Goal: Complete application form: Complete application form

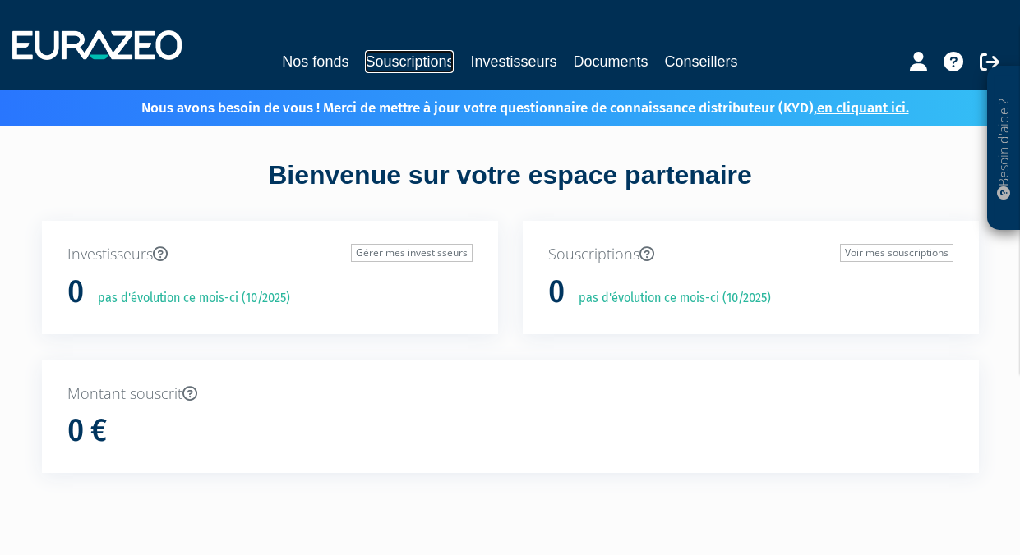
click at [414, 67] on link "Souscriptions" at bounding box center [409, 61] width 89 height 23
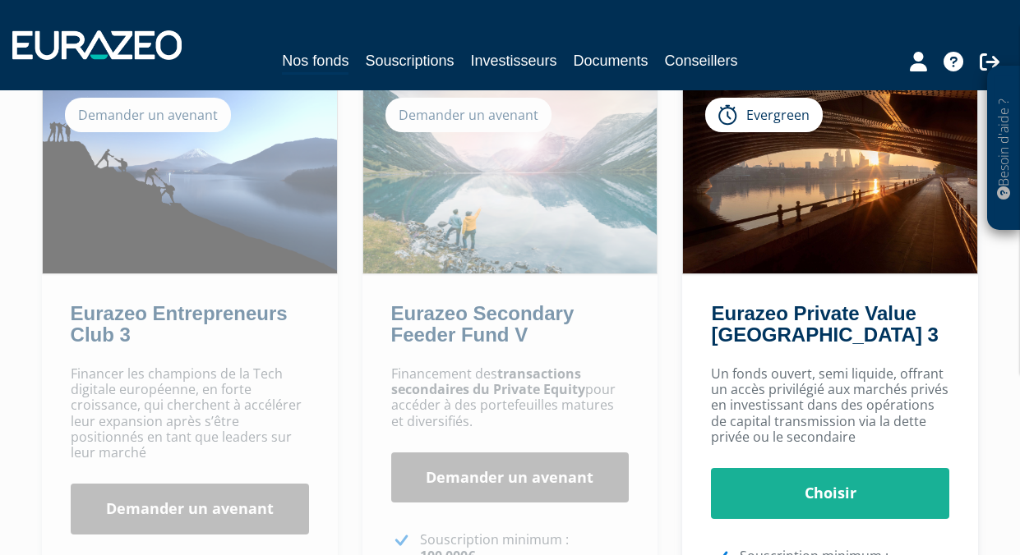
scroll to position [165, 0]
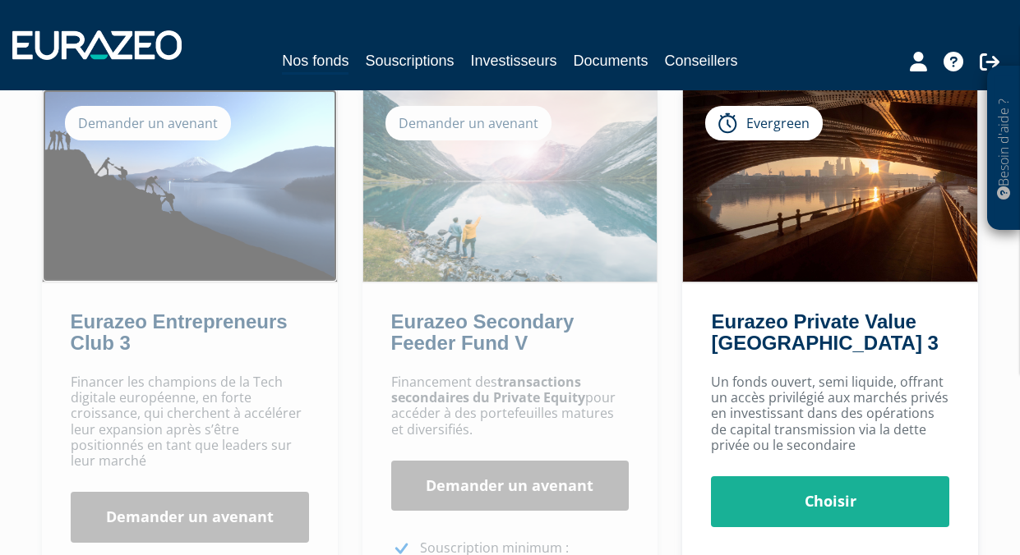
click at [205, 171] on img at bounding box center [190, 186] width 294 height 192
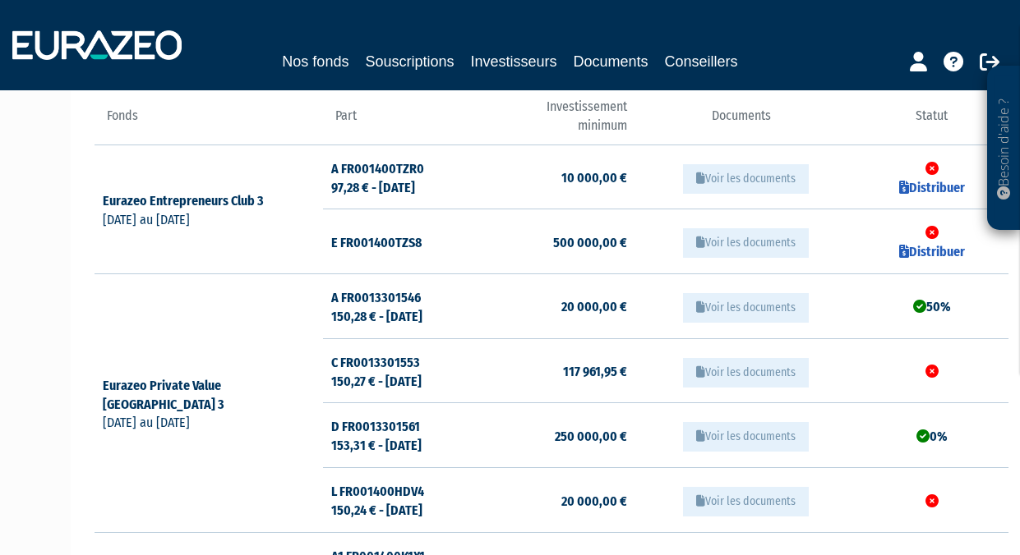
scroll to position [182, 0]
click at [720, 250] on button "Voir les documents" at bounding box center [746, 244] width 126 height 30
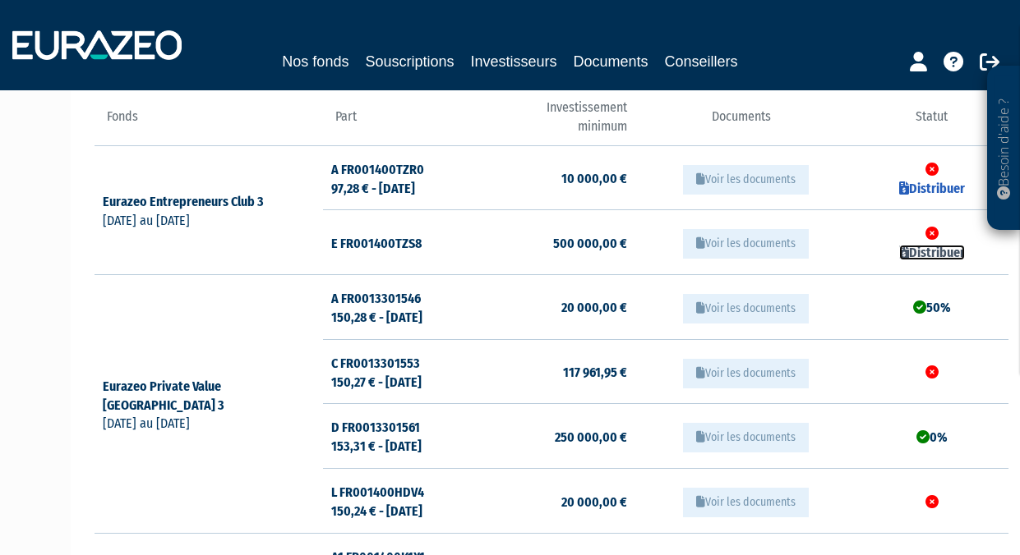
click at [929, 252] on link "Distribuer" at bounding box center [932, 253] width 66 height 16
checkbox input "true"
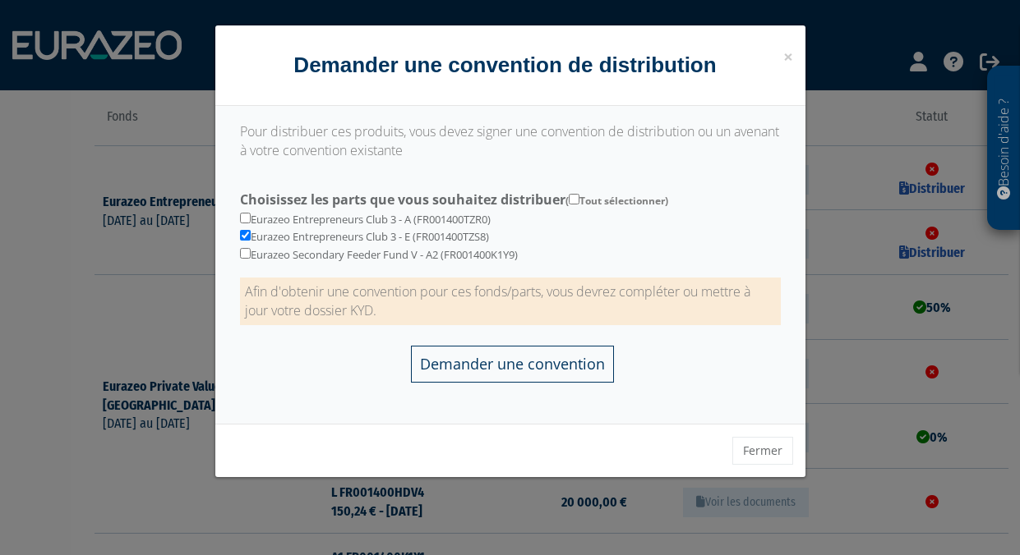
click at [566, 347] on input "Demander une convention" at bounding box center [512, 364] width 203 height 37
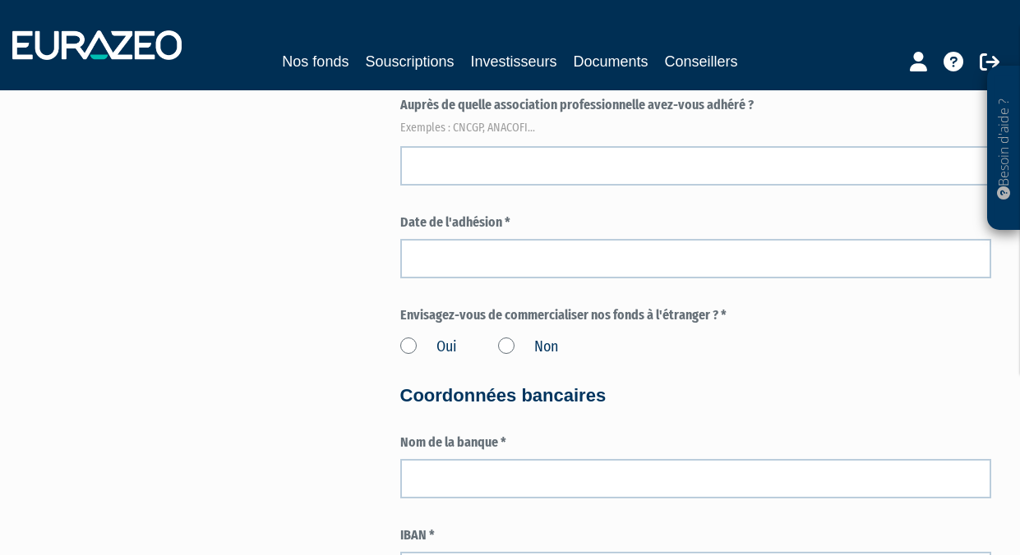
scroll to position [2500, 0]
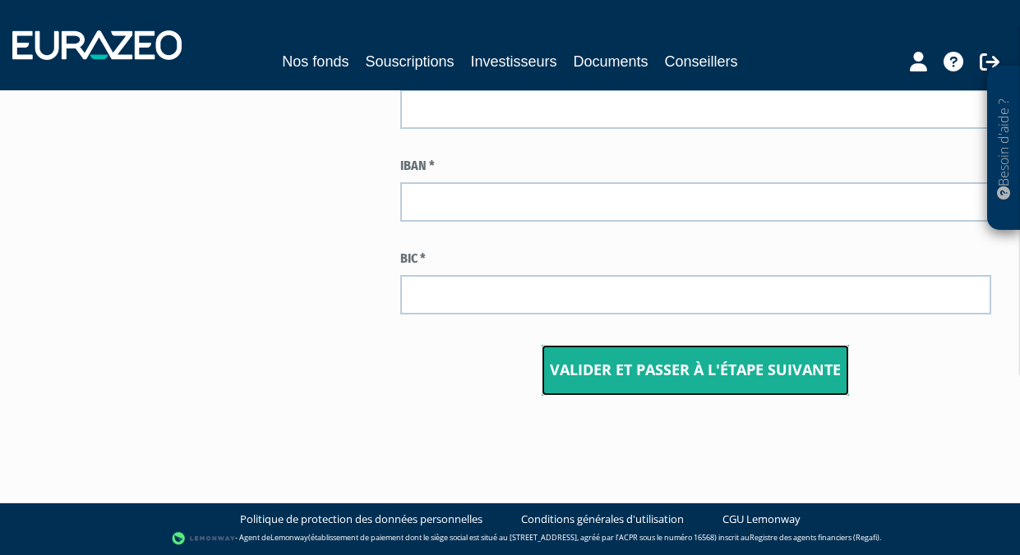
click at [712, 381] on input "Valider et passer à l'étape suivante" at bounding box center [694, 370] width 307 height 51
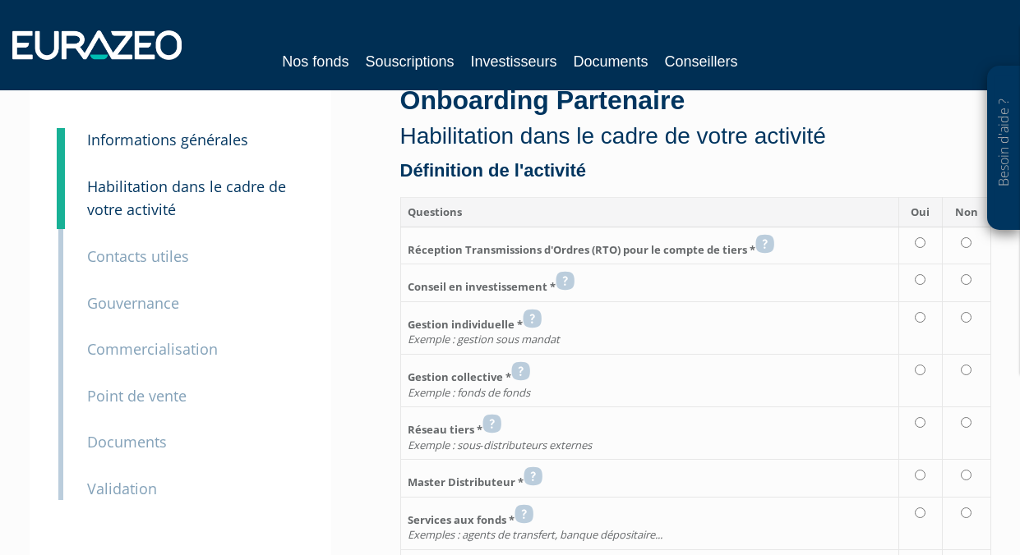
scroll to position [62, 0]
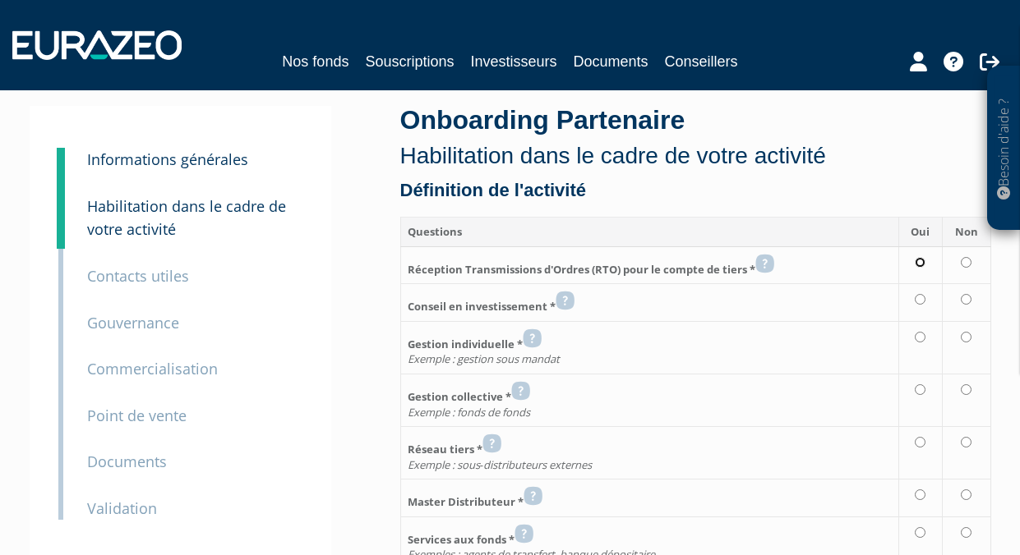
click at [917, 265] on input "radio" at bounding box center [920, 262] width 11 height 11
radio input "true"
click at [924, 297] on input "radio" at bounding box center [920, 299] width 11 height 11
radio input "true"
click at [919, 342] on td at bounding box center [920, 347] width 43 height 53
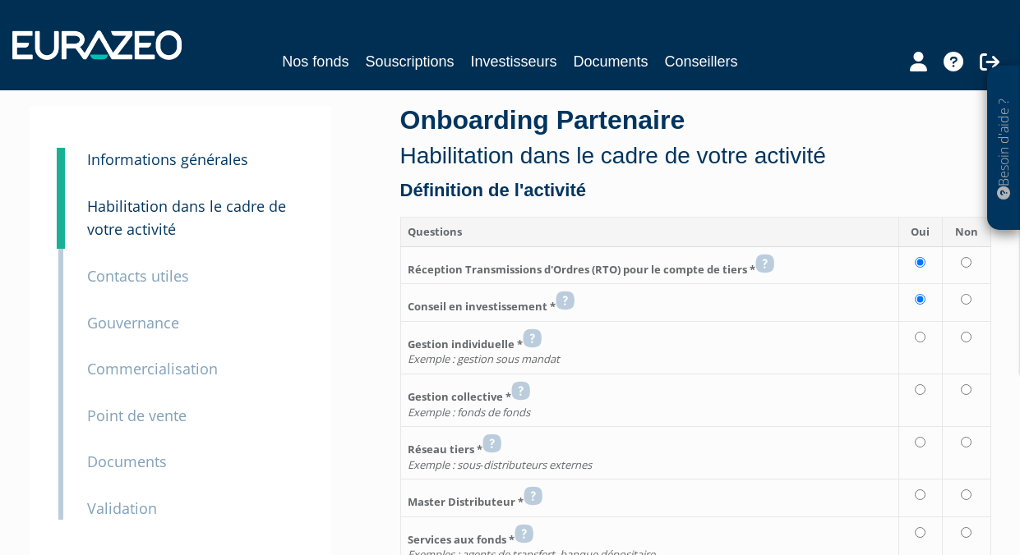
radio input "true"
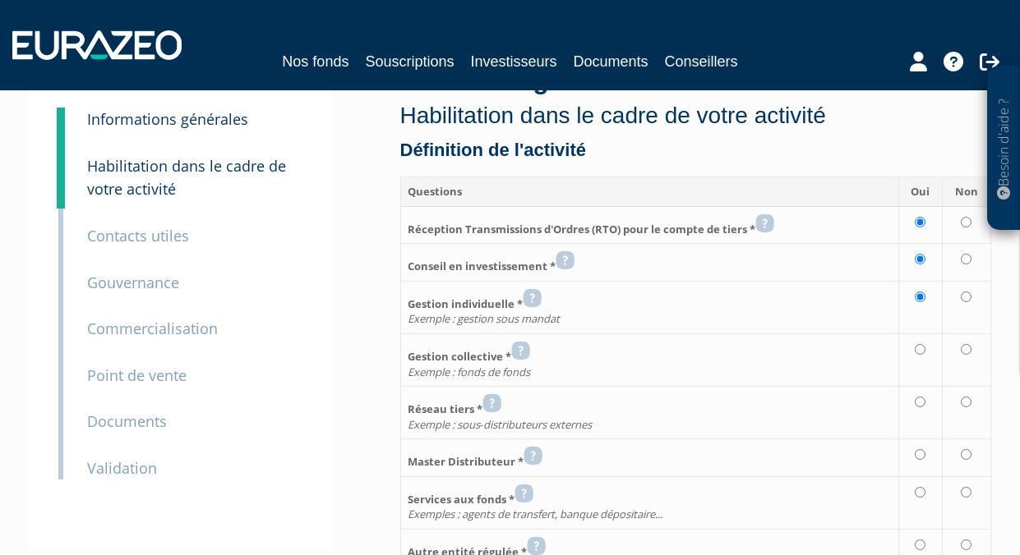
scroll to position [141, 0]
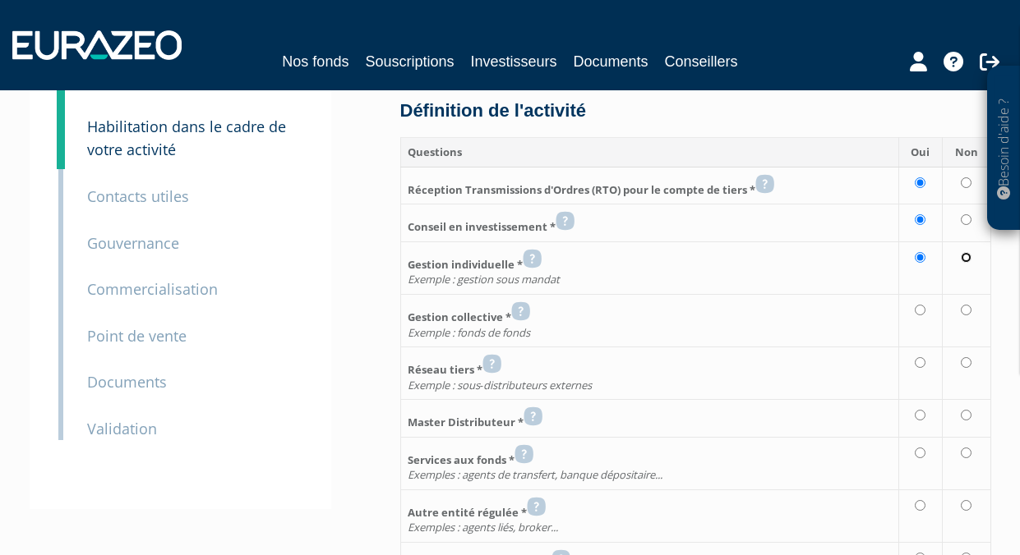
click at [970, 256] on input "radio" at bounding box center [966, 257] width 11 height 11
radio input "true"
click at [965, 313] on input "radio" at bounding box center [966, 310] width 11 height 11
radio input "true"
click at [961, 363] on td at bounding box center [966, 374] width 48 height 53
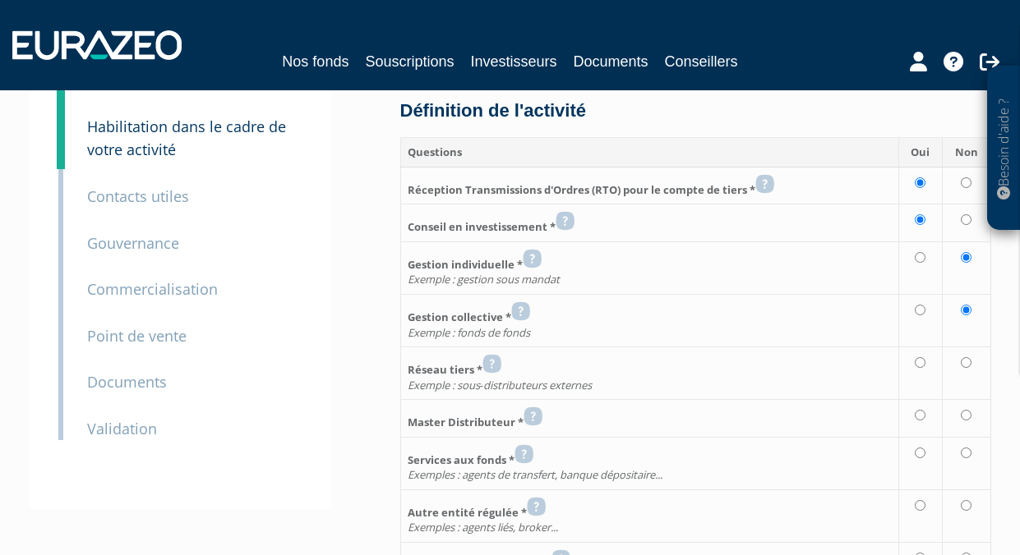
radio input "true"
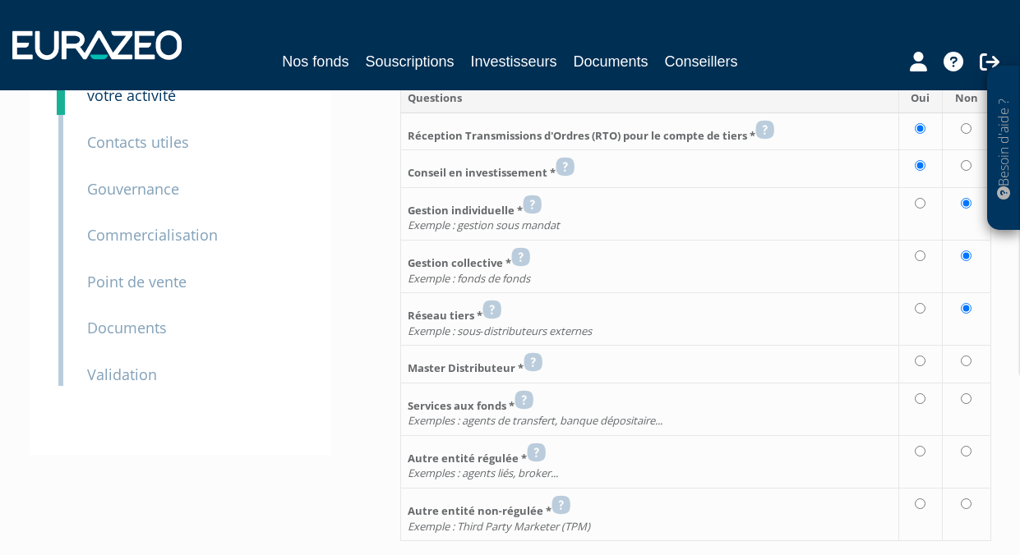
scroll to position [228, 0]
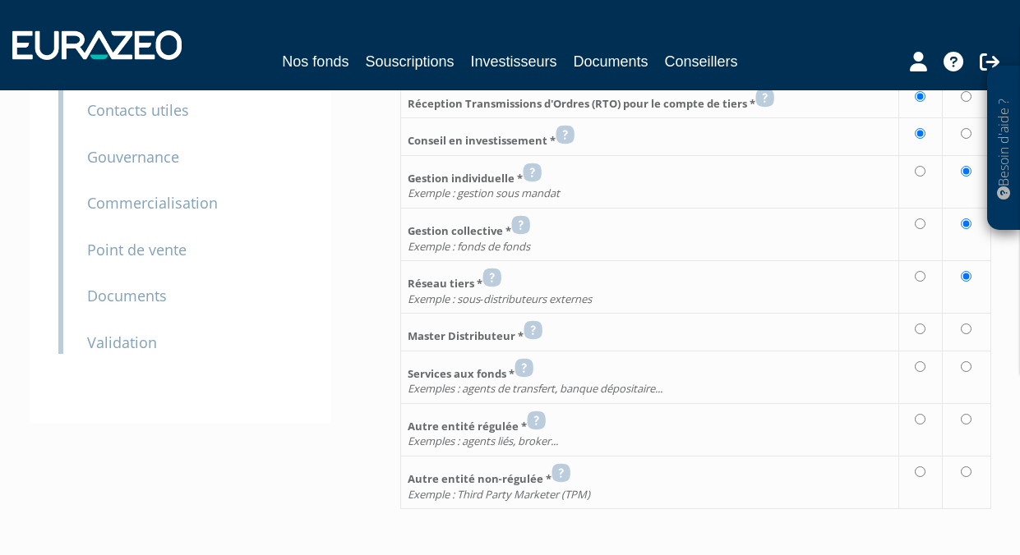
click at [966, 335] on td at bounding box center [966, 333] width 48 height 38
radio input "true"
click at [977, 384] on td at bounding box center [966, 377] width 48 height 53
radio input "true"
click at [978, 423] on td at bounding box center [966, 429] width 48 height 53
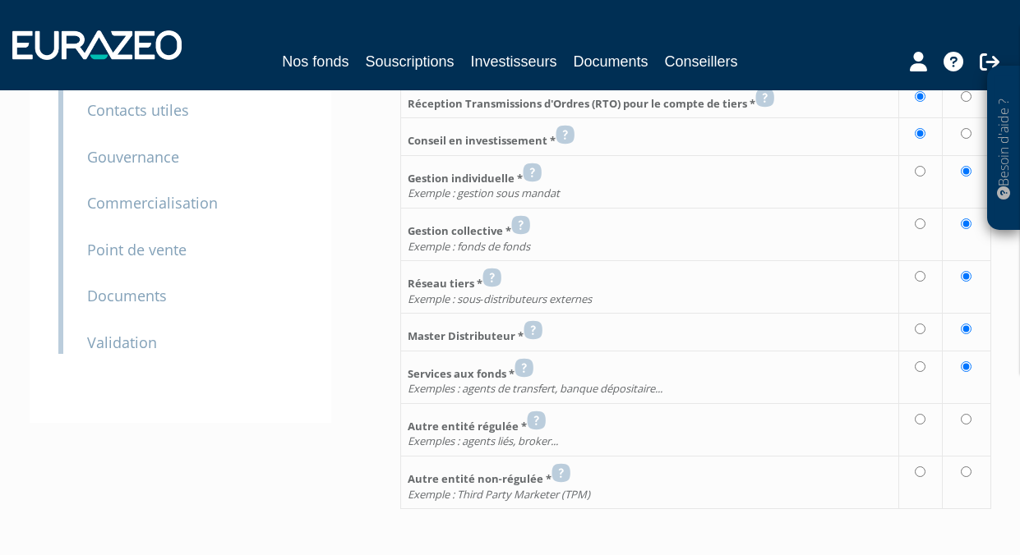
radio input "true"
click at [968, 474] on input "radio" at bounding box center [966, 472] width 11 height 11
radio input "true"
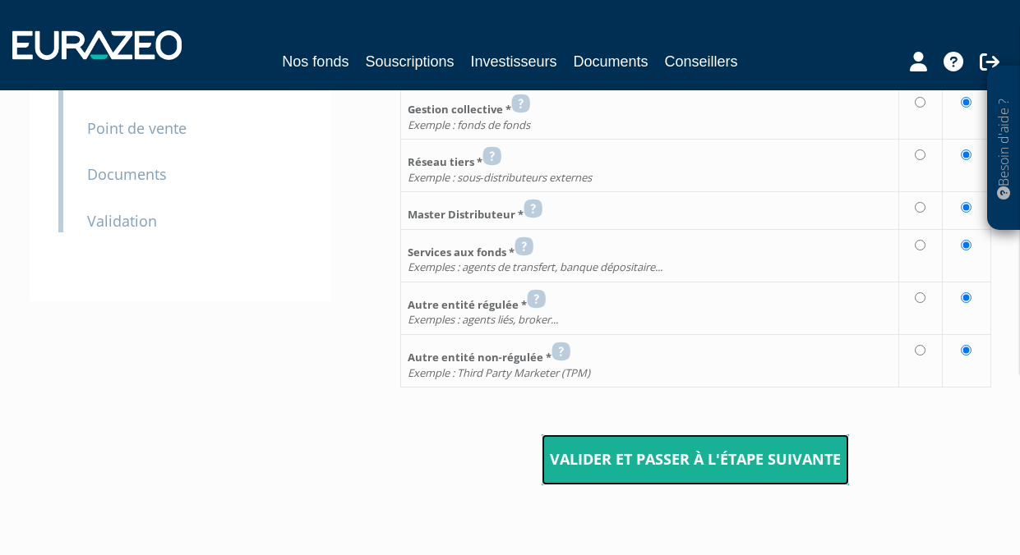
click at [797, 462] on input "Valider et passer à l'étape suivante" at bounding box center [694, 460] width 307 height 51
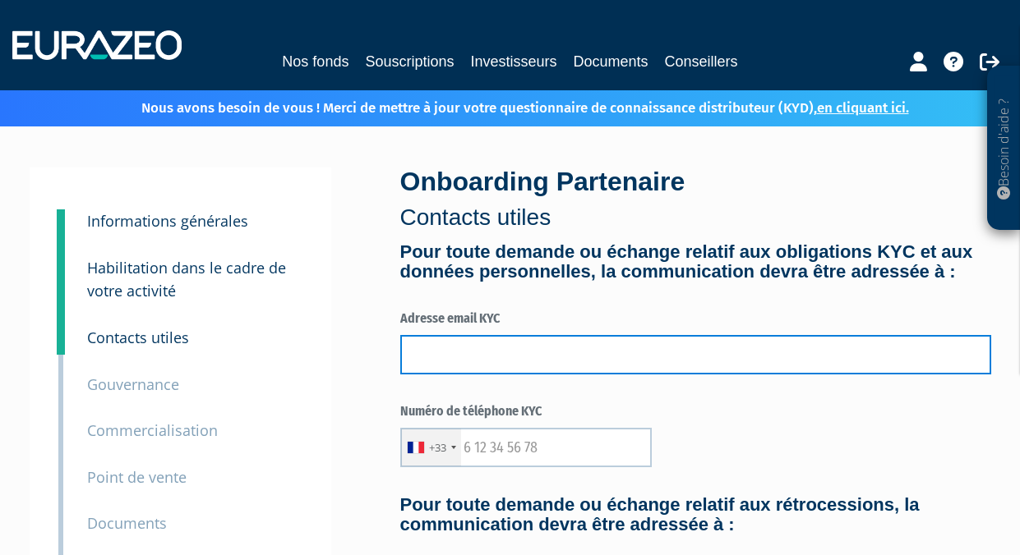
click at [685, 346] on input "text" at bounding box center [695, 354] width 591 height 39
type input "mickael.juvenelle@colbr.co"
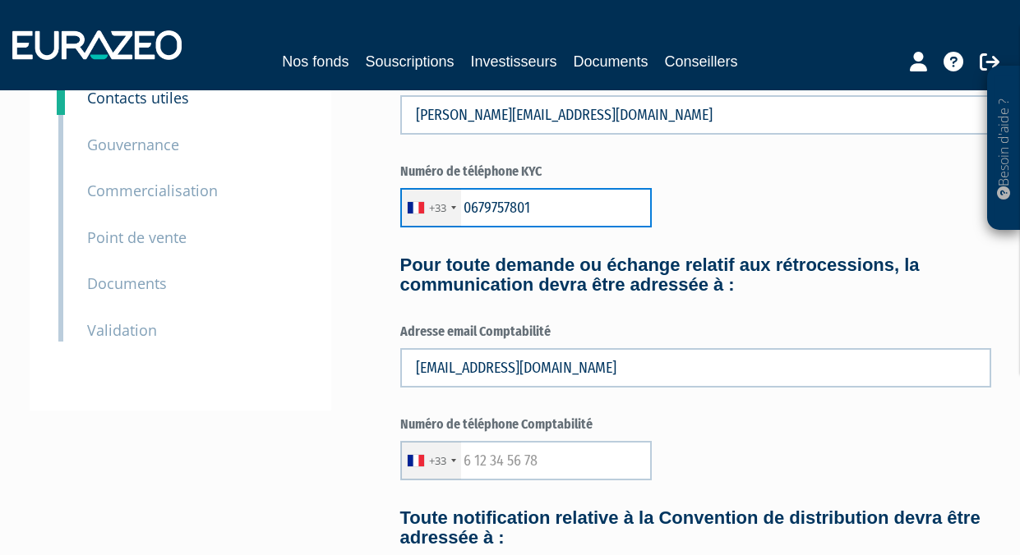
scroll to position [236, 0]
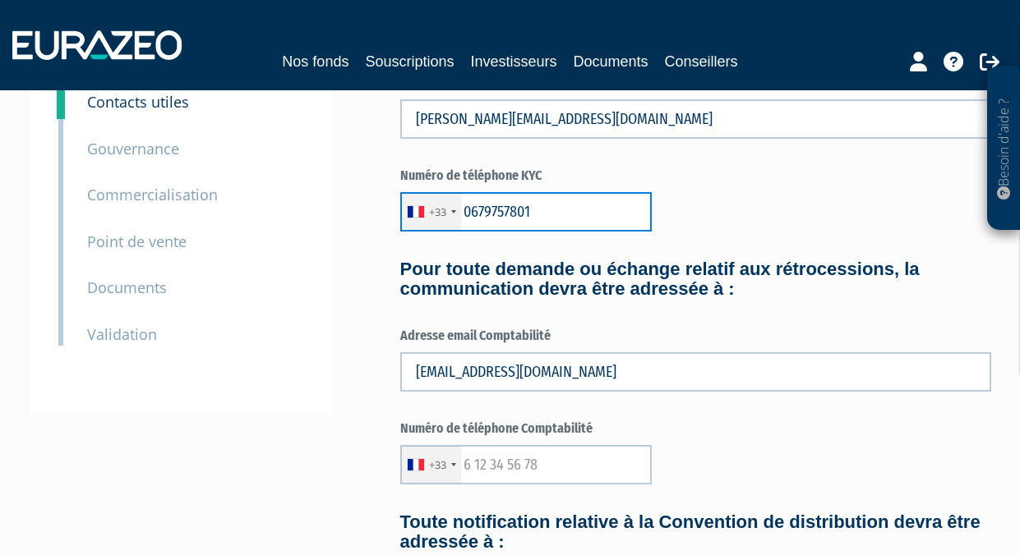
type input "0679757801"
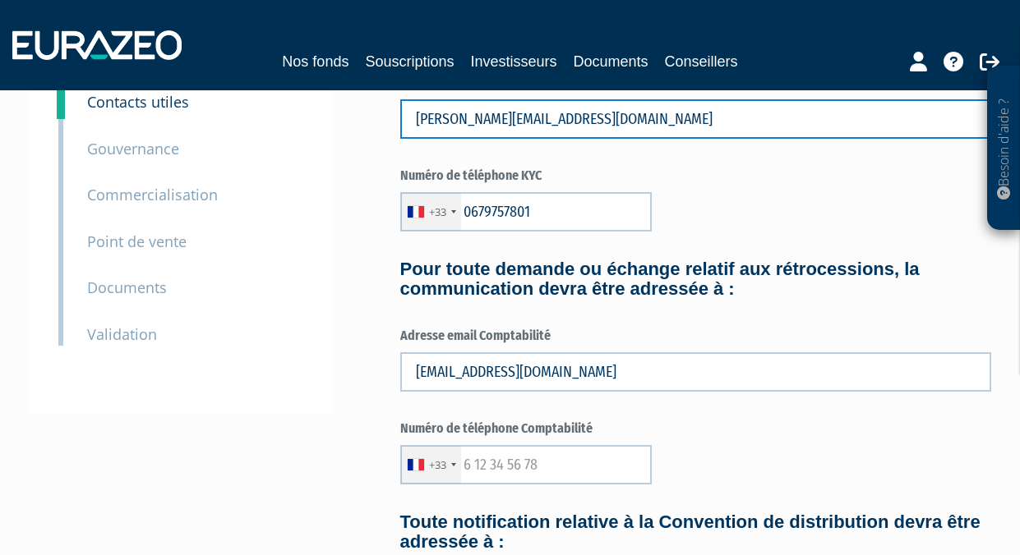
click at [523, 124] on input "mickael.juvenelle@colbr.co" at bounding box center [695, 118] width 591 height 39
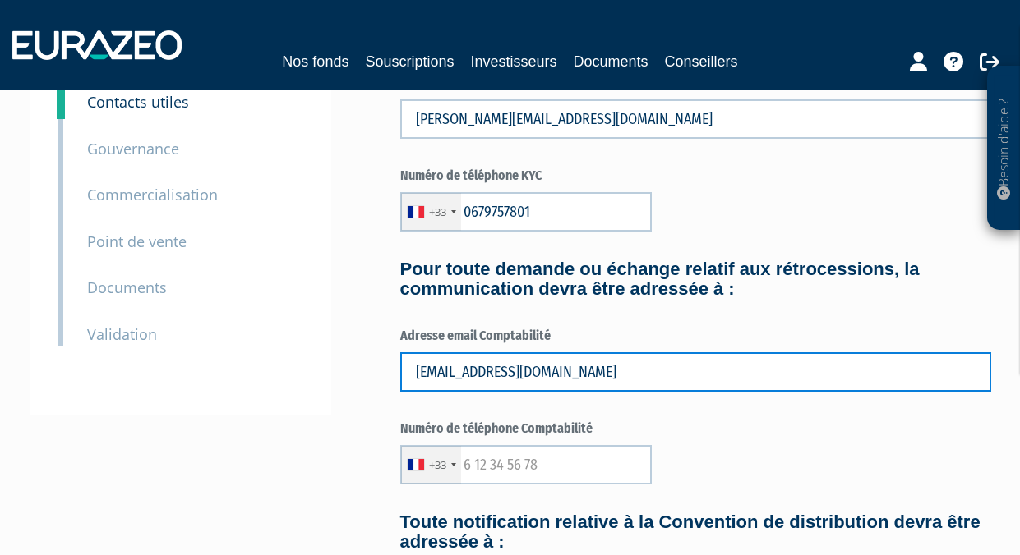
click at [546, 380] on input "gustav.sonden@colbr.co" at bounding box center [695, 372] width 591 height 39
paste input "mickael.juvenelle"
type input "mickael.juvenelle@colbr.co"
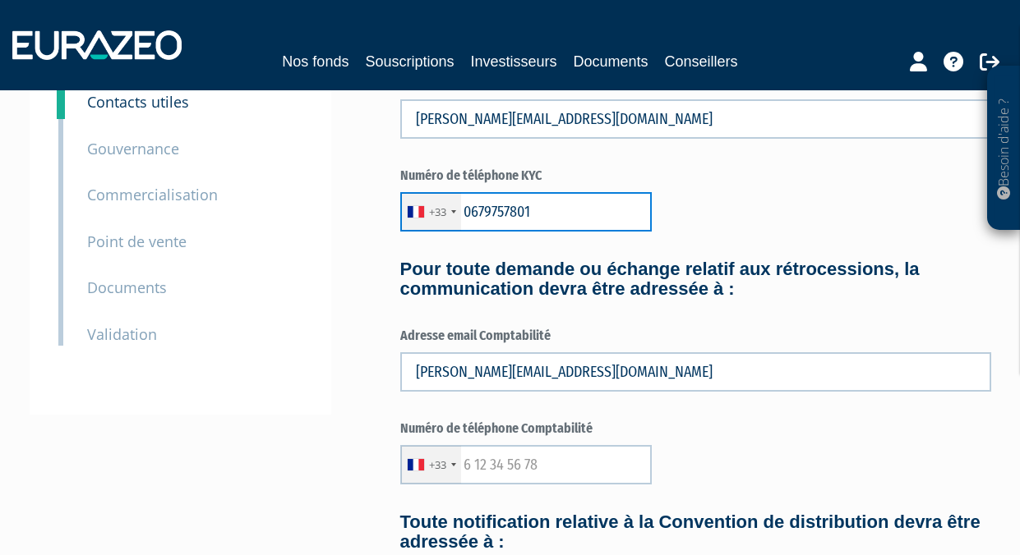
click at [497, 219] on input "0679757801" at bounding box center [525, 211] width 251 height 39
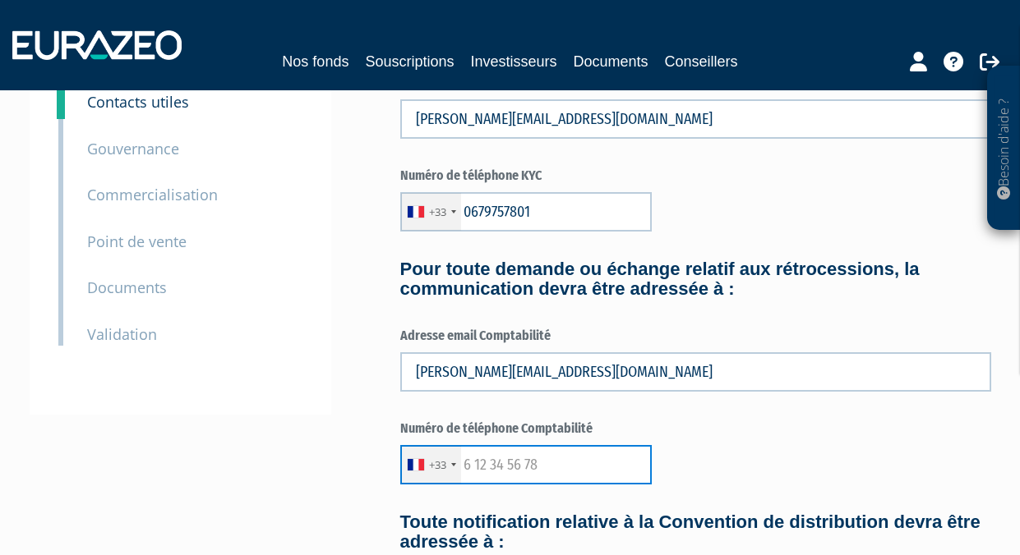
click at [562, 475] on input "text" at bounding box center [525, 464] width 251 height 39
paste input "0679757801"
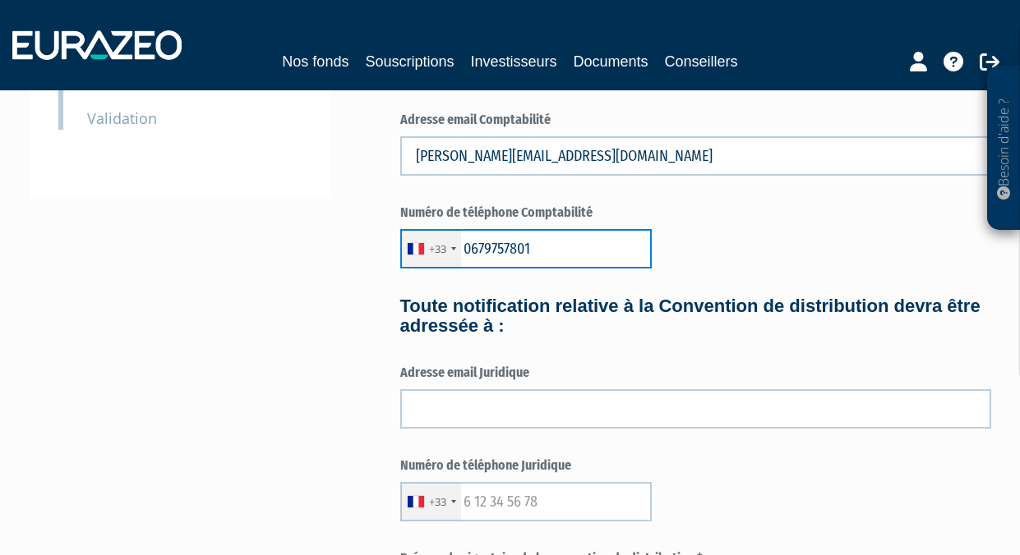
scroll to position [423, 0]
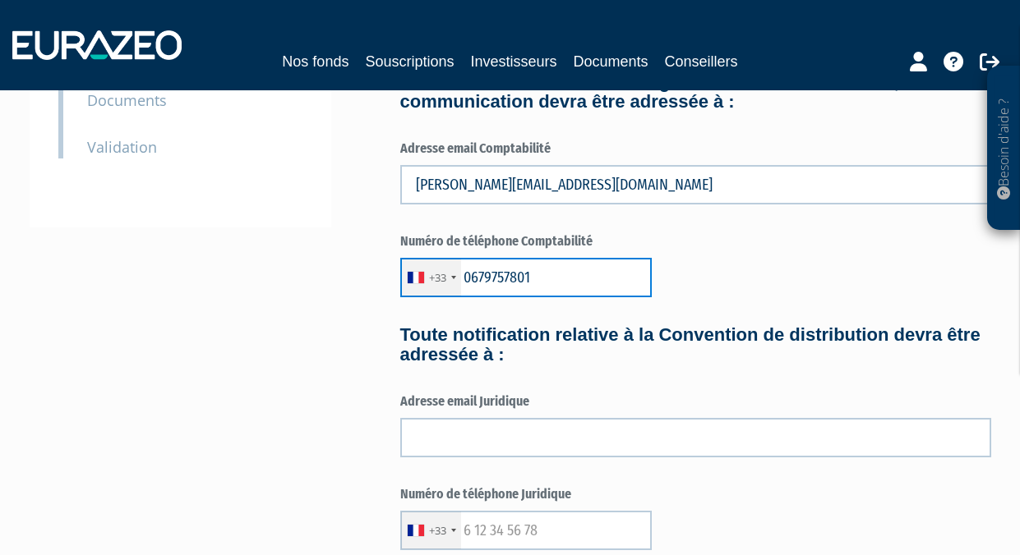
type input "0679757801"
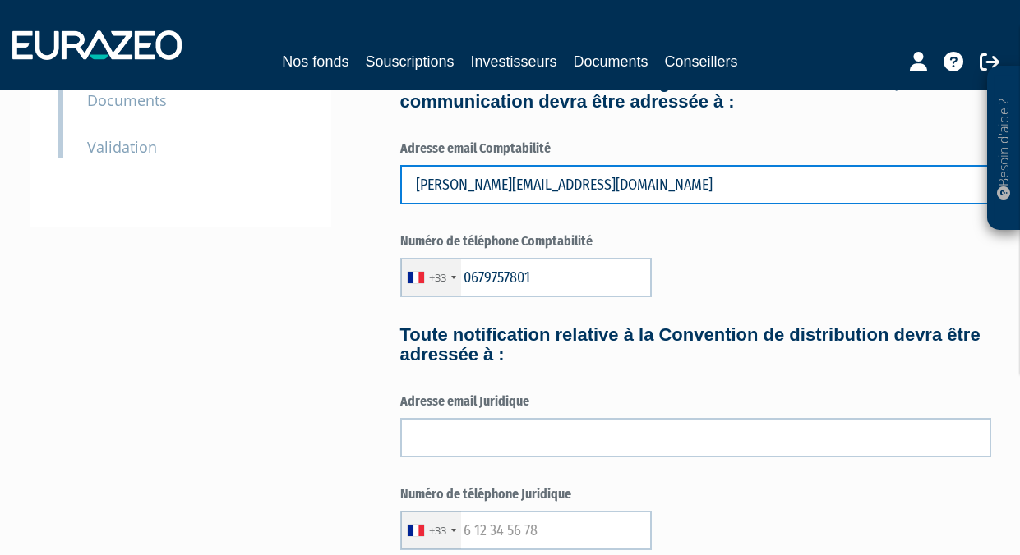
click at [508, 194] on input "mickael.juvenelle@colbr.co" at bounding box center [695, 184] width 591 height 39
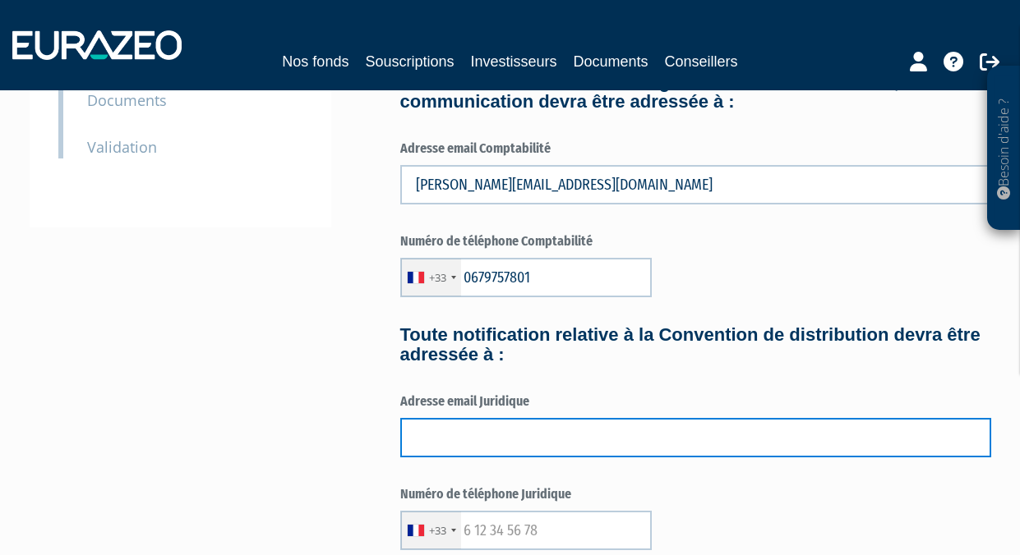
click at [541, 439] on input "text" at bounding box center [695, 437] width 591 height 39
paste input "mickael.juvenelle@colbr.co"
type input "mickael.juvenelle@colbr.co"
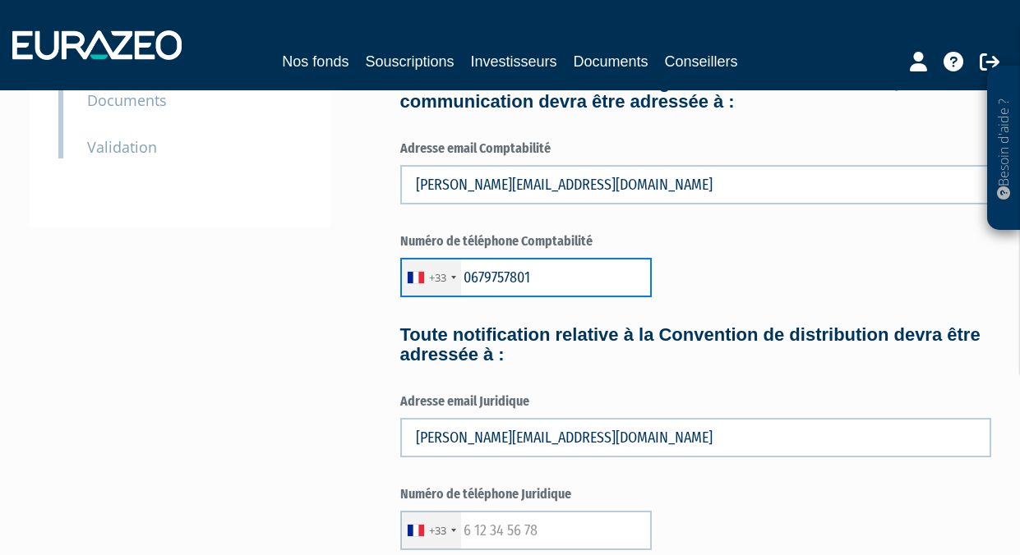
click at [488, 281] on input "0679757801" at bounding box center [525, 277] width 251 height 39
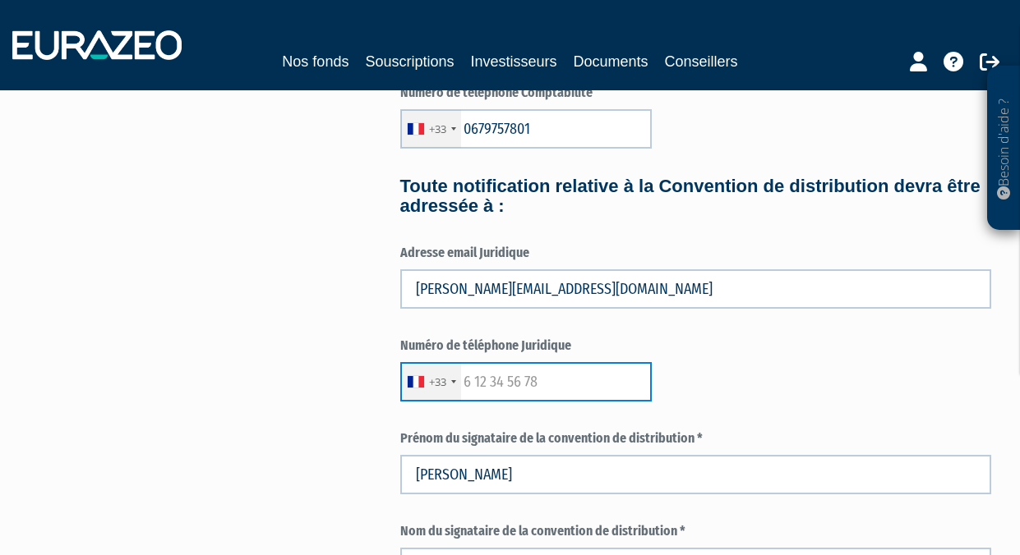
click at [514, 369] on input "text" at bounding box center [525, 381] width 251 height 39
paste input "0679757801"
type input "0679757801"
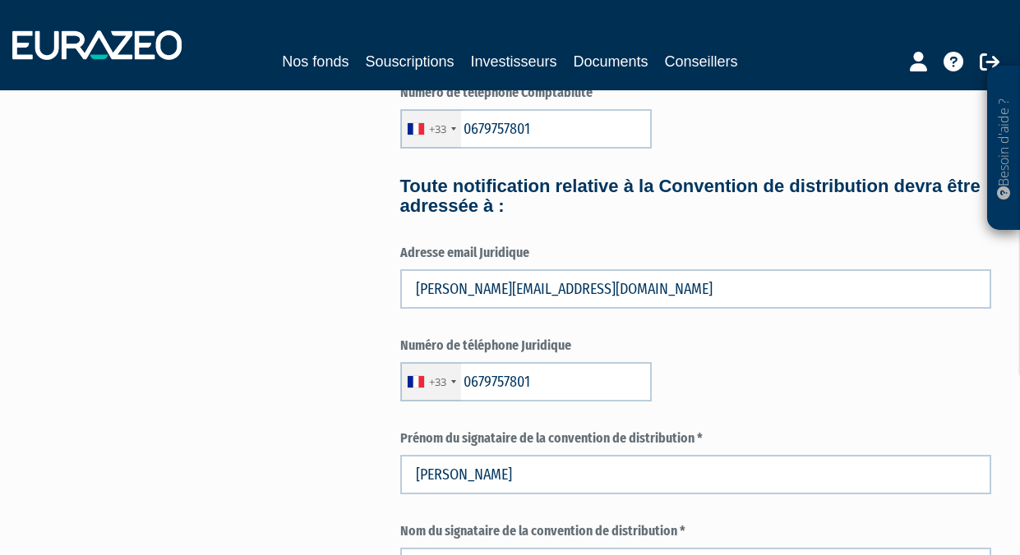
click at [793, 383] on div "+33 France +33 Germany (Deutschland) +49 Switzerland (Schweiz) +41 Belgium (Bel…" at bounding box center [695, 381] width 591 height 39
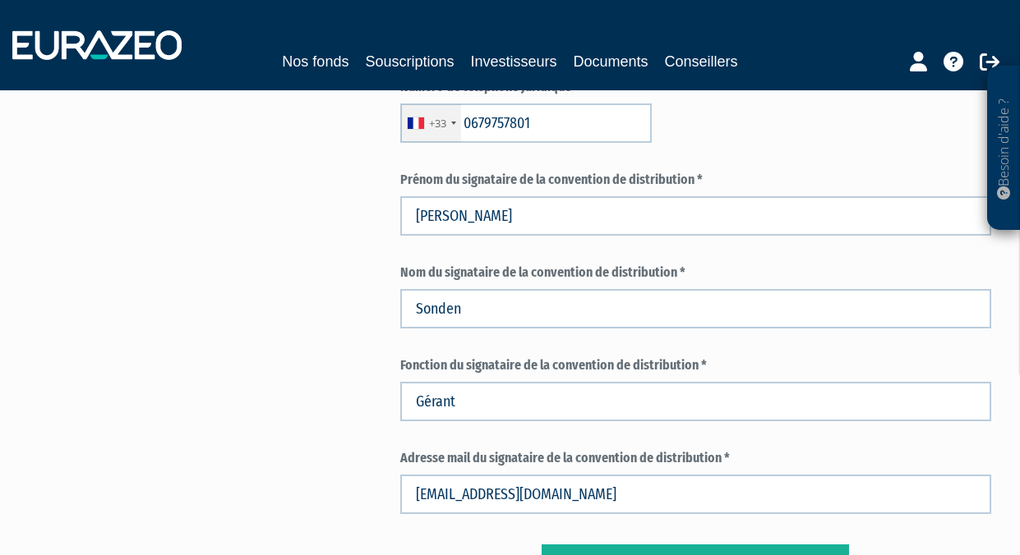
scroll to position [931, 0]
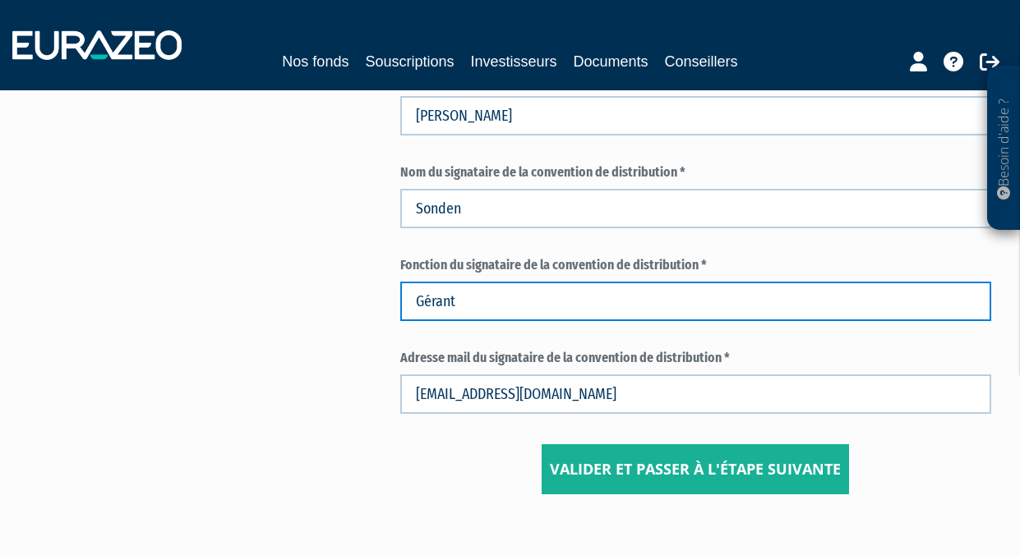
click at [584, 295] on input "Gérant" at bounding box center [695, 301] width 591 height 39
type input "Président"
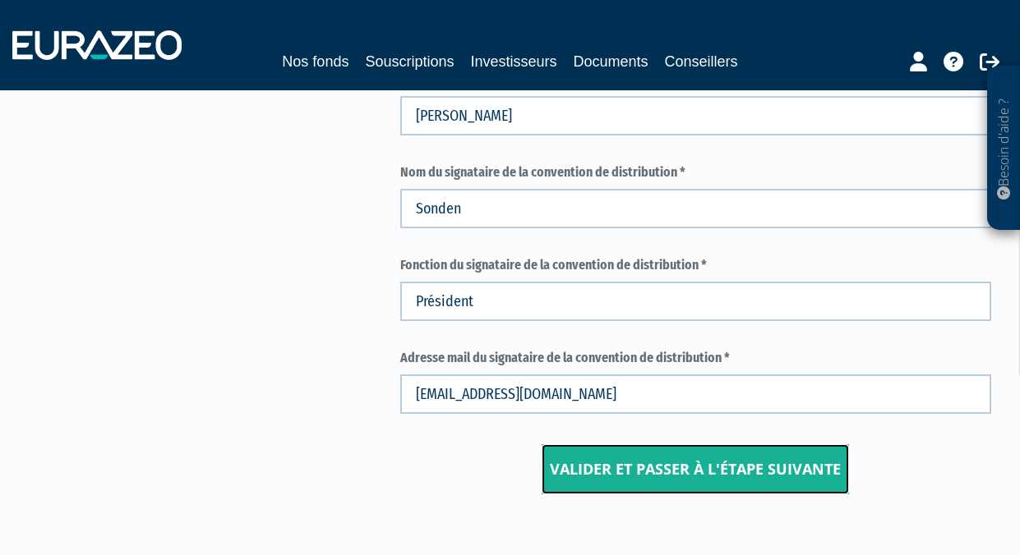
click at [603, 463] on input "Valider et passer à l'étape suivante" at bounding box center [694, 470] width 307 height 51
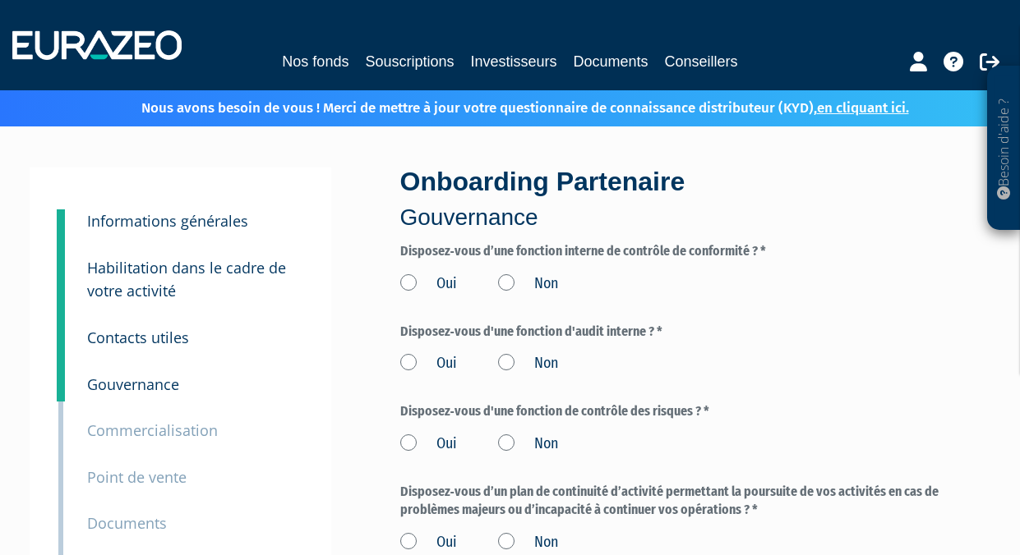
click at [410, 286] on label "Oui" at bounding box center [428, 284] width 57 height 21
click at [0, 0] on input "Oui" at bounding box center [0, 0] width 0 height 0
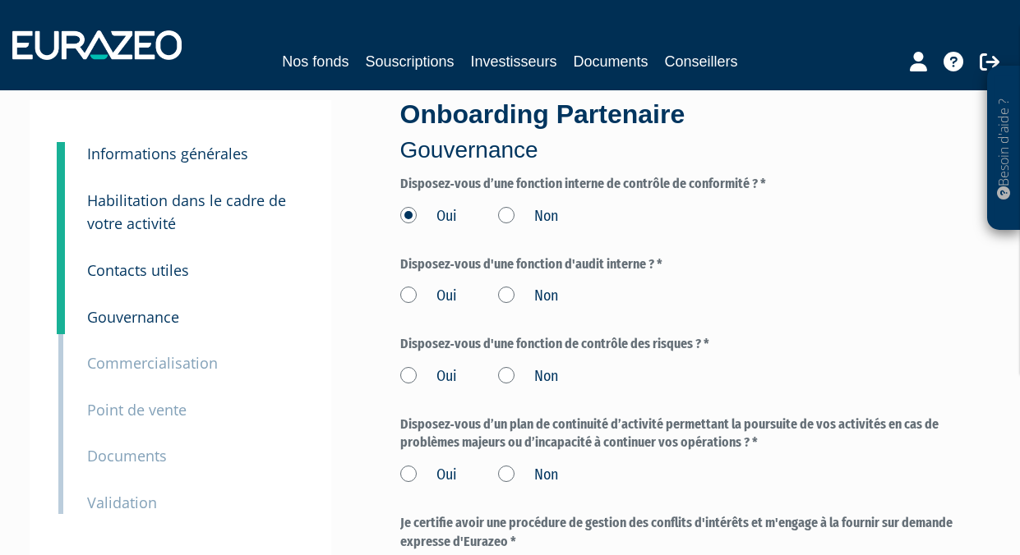
scroll to position [105, 0]
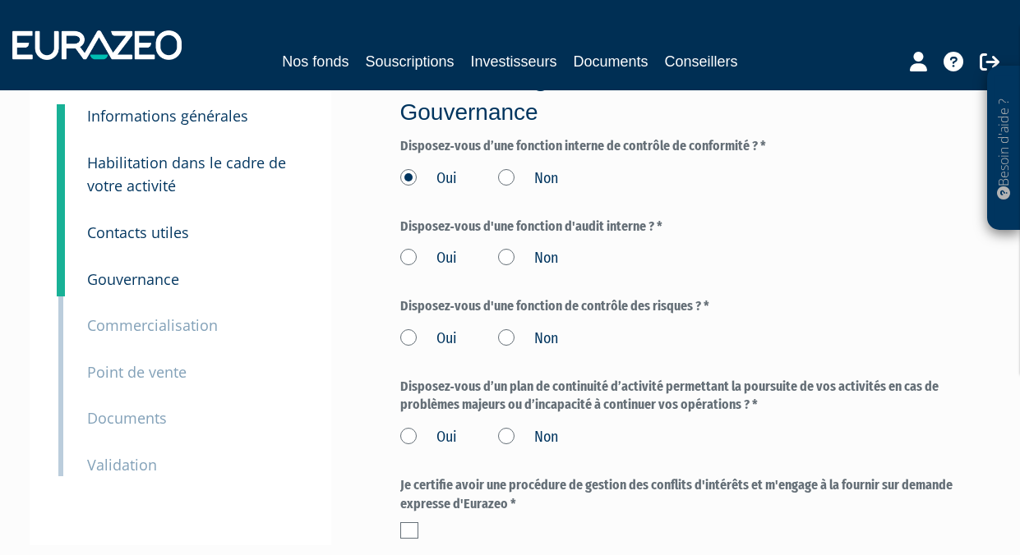
click at [412, 263] on label "Oui" at bounding box center [428, 258] width 57 height 21
click at [0, 0] on input "Oui" at bounding box center [0, 0] width 0 height 0
click at [537, 256] on label "Non" at bounding box center [528, 258] width 60 height 21
click at [0, 0] on input "Non" at bounding box center [0, 0] width 0 height 0
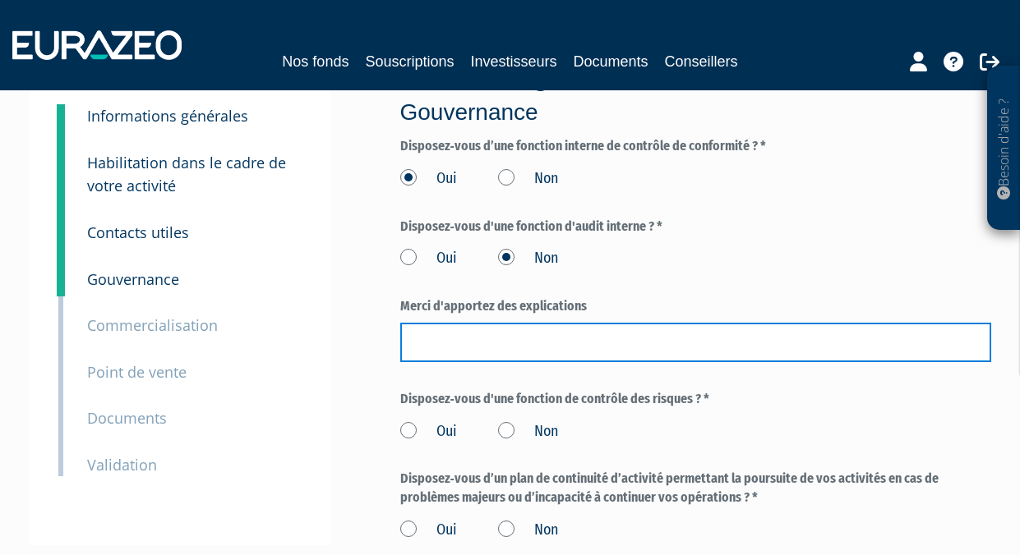
click at [505, 338] on input "text" at bounding box center [695, 342] width 591 height 39
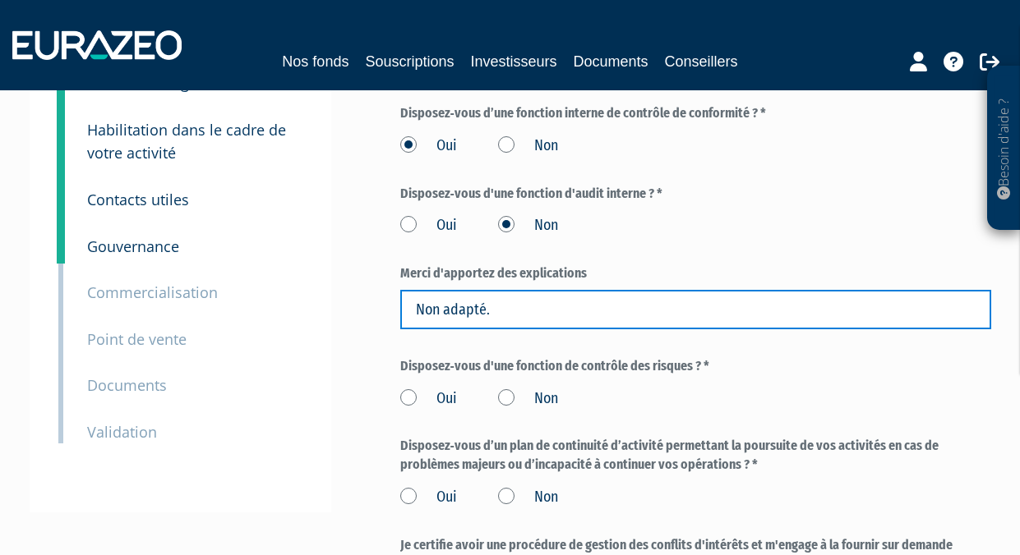
scroll to position [172, 0]
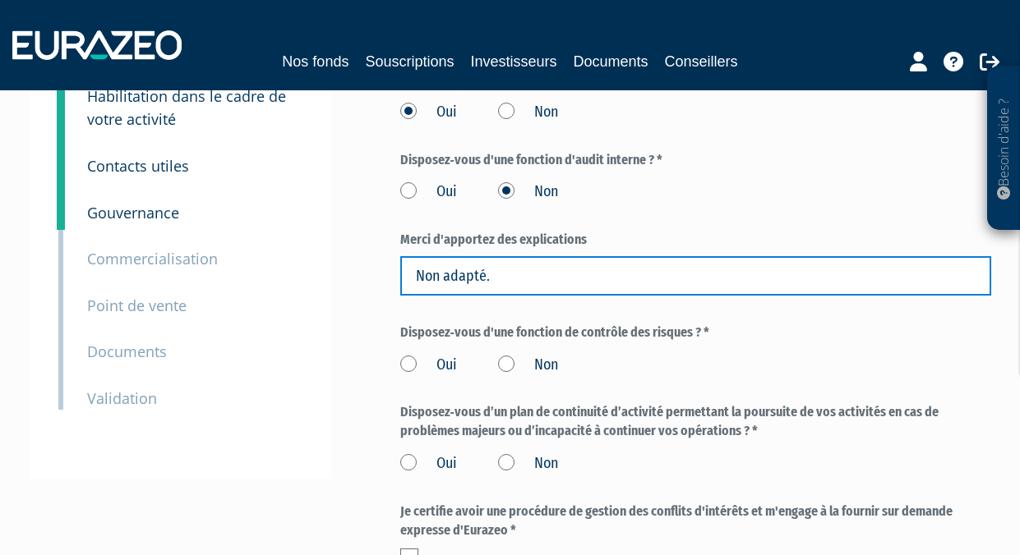
type input "Non adapté."
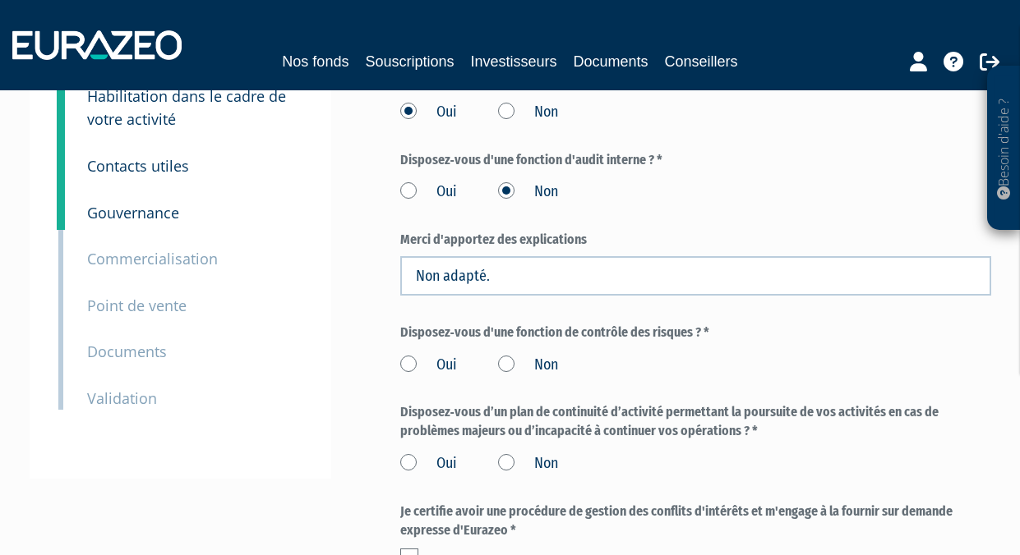
click at [507, 366] on label "Non" at bounding box center [528, 365] width 60 height 21
click at [0, 0] on input "Non" at bounding box center [0, 0] width 0 height 0
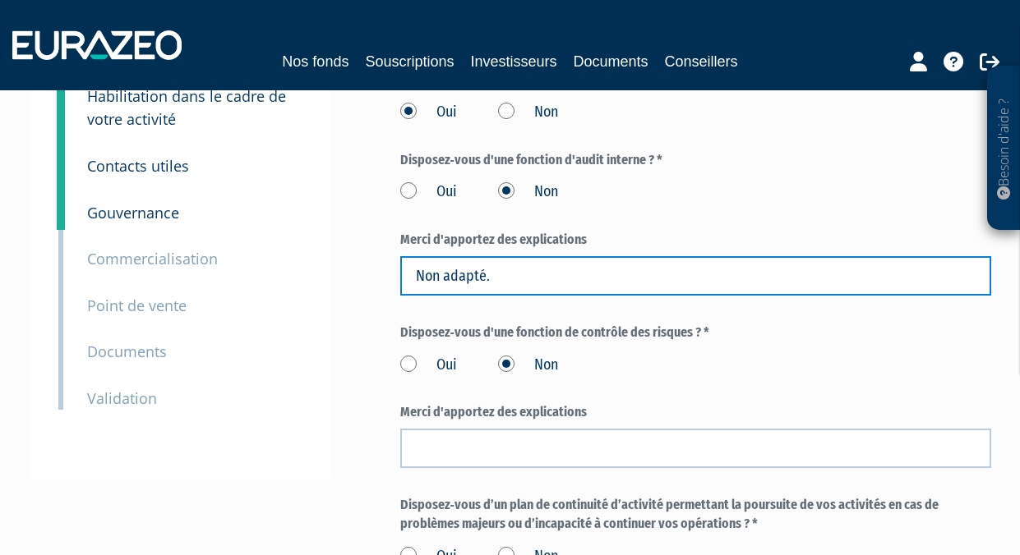
click at [471, 274] on input "Non adapté." at bounding box center [695, 275] width 591 height 39
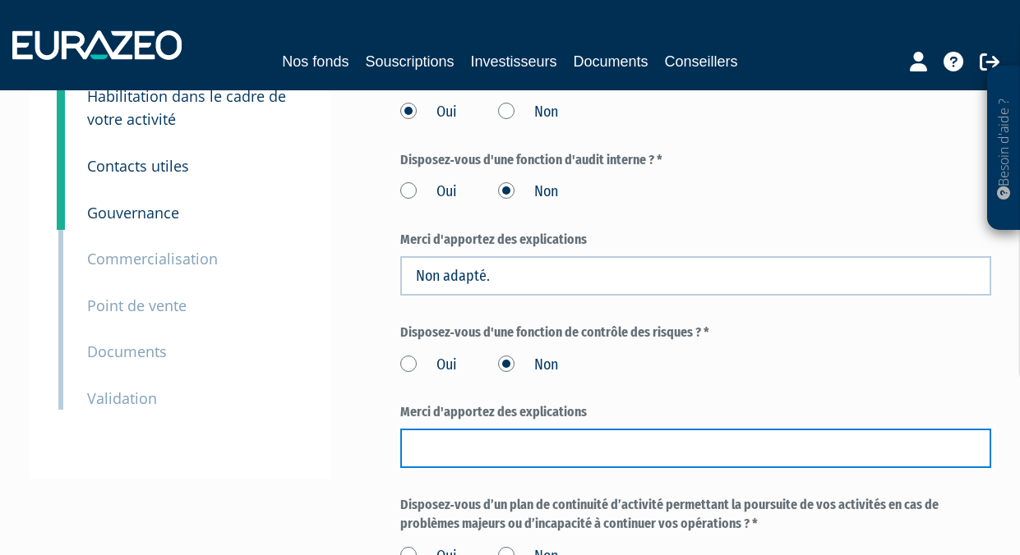
click at [512, 449] on input "text" at bounding box center [695, 448] width 591 height 39
paste input "Non adapté."
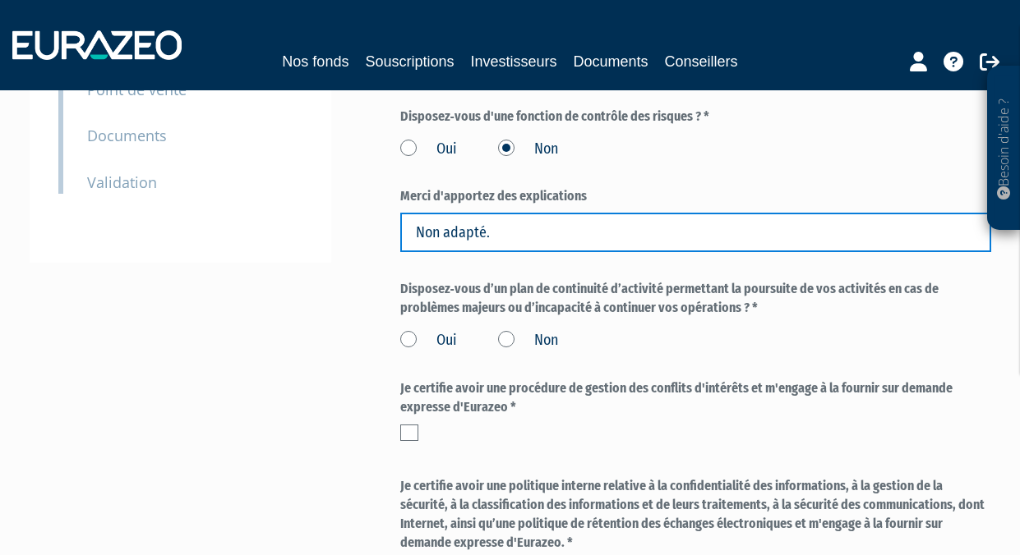
scroll to position [380, 0]
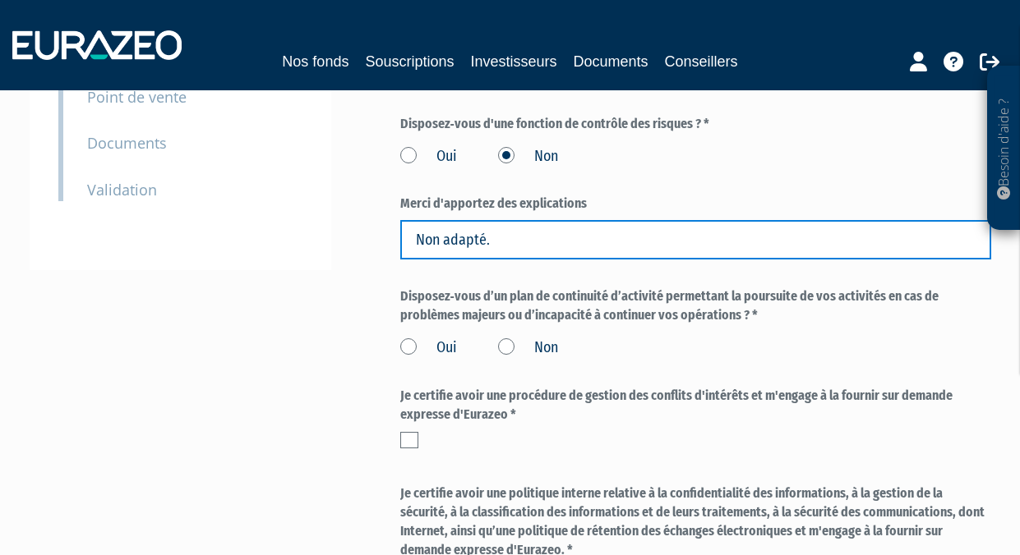
type input "Non adapté."
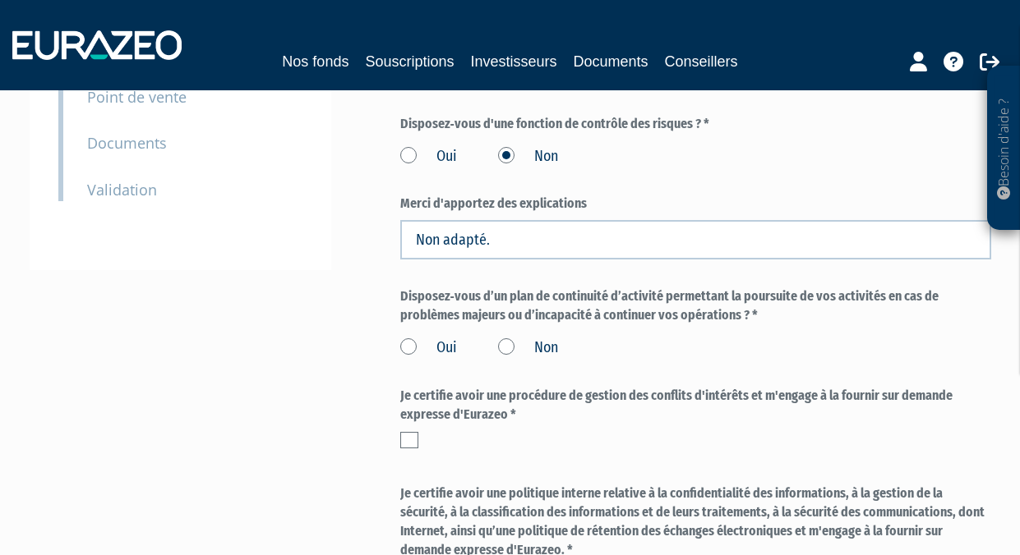
click at [410, 348] on label "Oui" at bounding box center [428, 348] width 57 height 21
click at [0, 0] on input "Oui" at bounding box center [0, 0] width 0 height 0
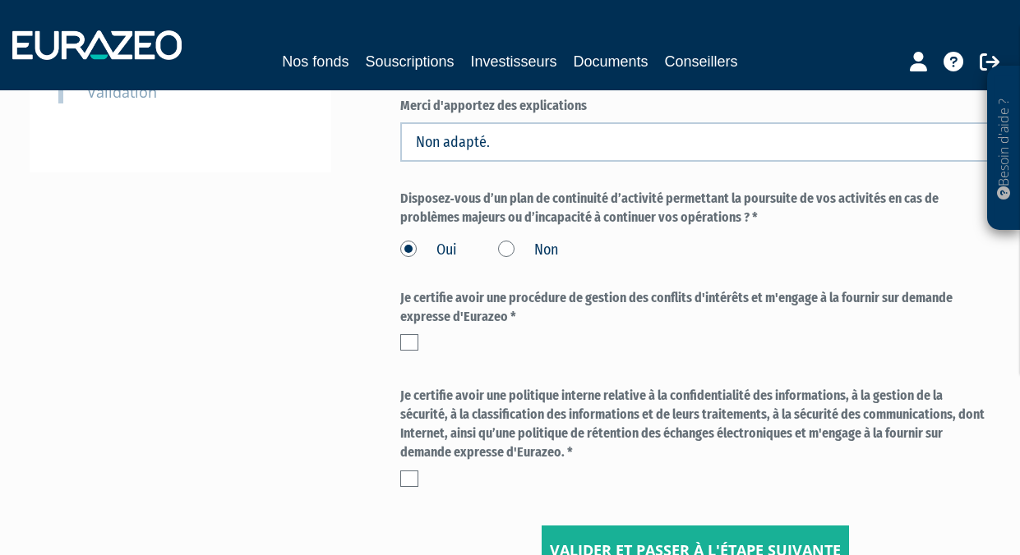
scroll to position [487, 0]
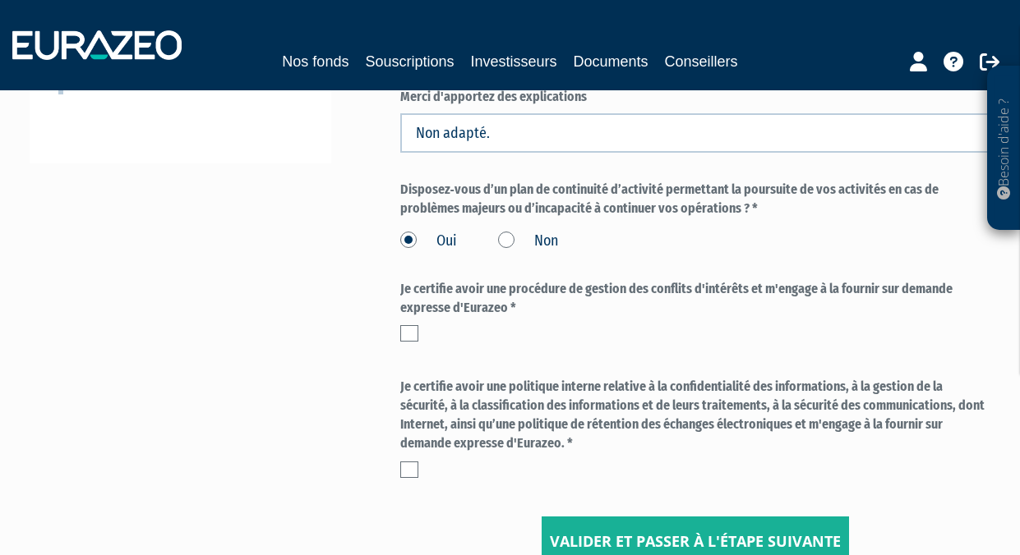
click at [416, 332] on label at bounding box center [409, 333] width 18 height 16
click at [0, 0] on input "checkbox" at bounding box center [0, 0] width 0 height 0
click at [408, 473] on label at bounding box center [409, 470] width 18 height 16
click at [0, 0] on input "checkbox" at bounding box center [0, 0] width 0 height 0
click at [587, 529] on input "Valider et passer à l'étape suivante" at bounding box center [694, 542] width 307 height 51
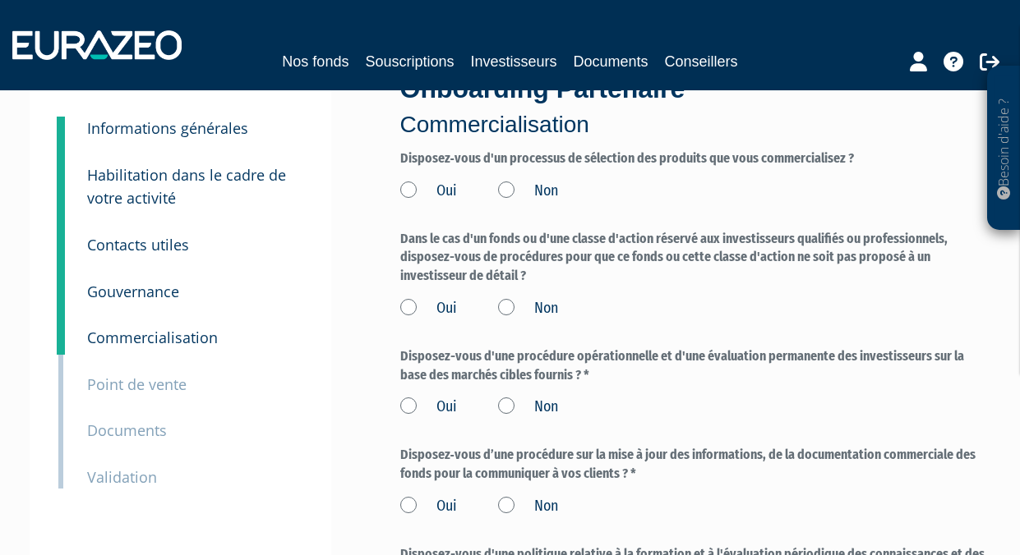
scroll to position [90, 0]
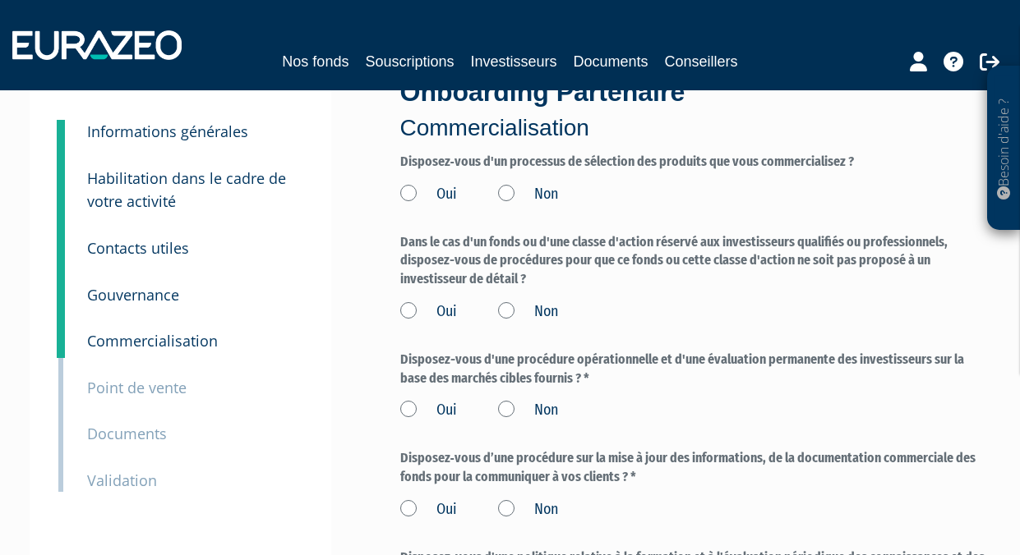
click at [411, 195] on label "Oui" at bounding box center [428, 194] width 57 height 21
click at [0, 0] on input "Oui" at bounding box center [0, 0] width 0 height 0
click at [408, 308] on label "Oui" at bounding box center [428, 312] width 57 height 21
click at [0, 0] on input "Oui" at bounding box center [0, 0] width 0 height 0
click at [407, 408] on label "Oui" at bounding box center [428, 410] width 57 height 21
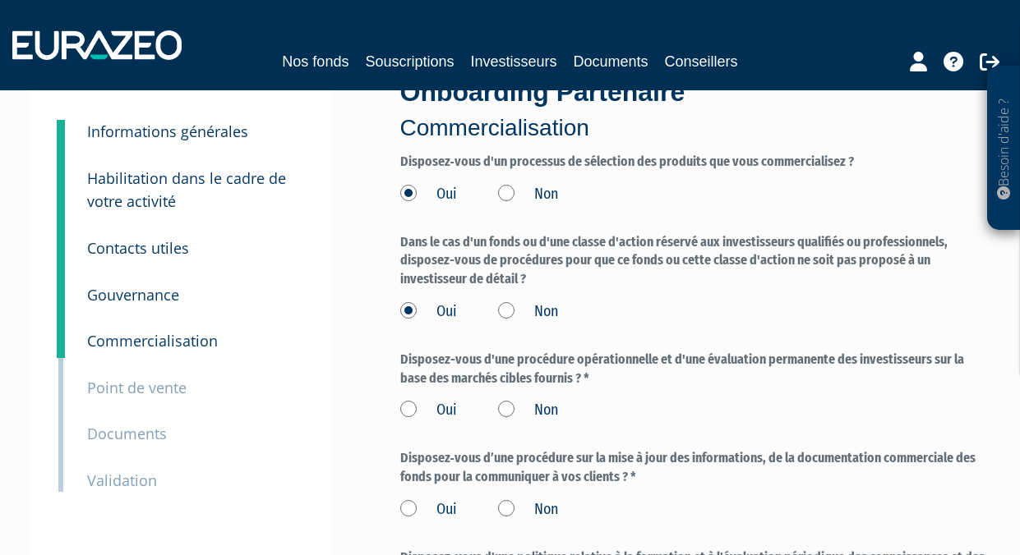
click at [0, 0] on input "Oui" at bounding box center [0, 0] width 0 height 0
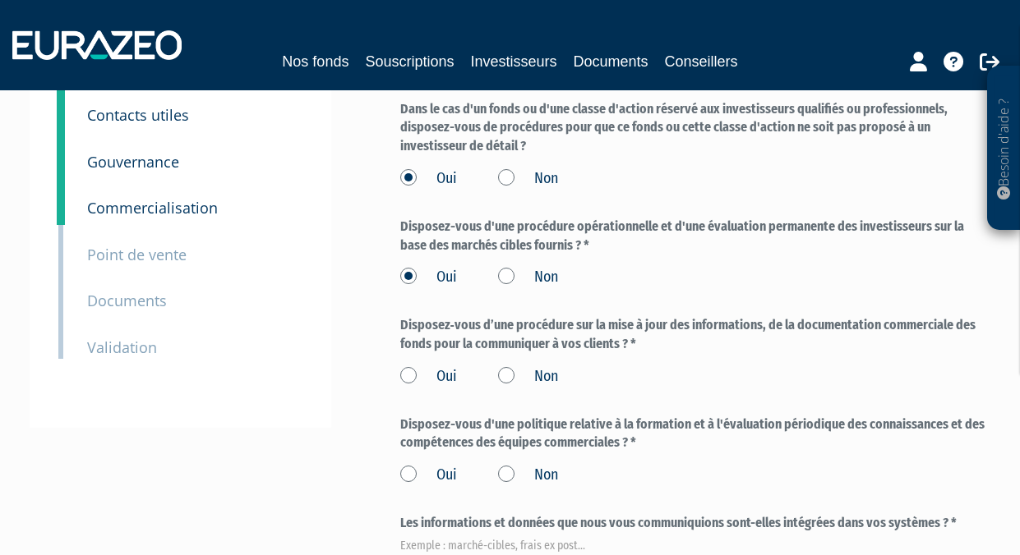
scroll to position [320, 0]
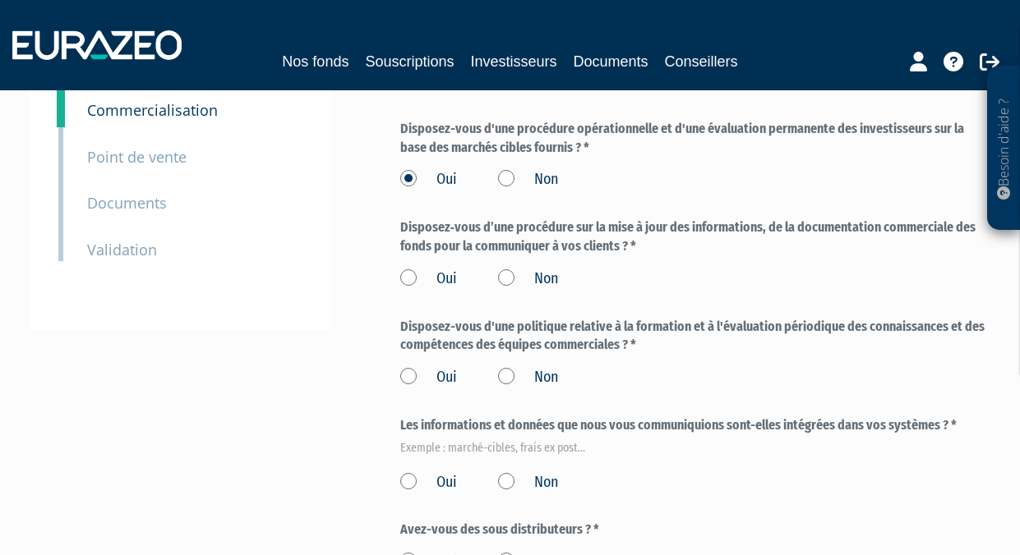
click at [413, 273] on label "Oui" at bounding box center [428, 279] width 57 height 21
click at [0, 0] on input "Oui" at bounding box center [0, 0] width 0 height 0
click at [411, 380] on label "Oui" at bounding box center [428, 377] width 57 height 21
click at [0, 0] on input "Oui" at bounding box center [0, 0] width 0 height 0
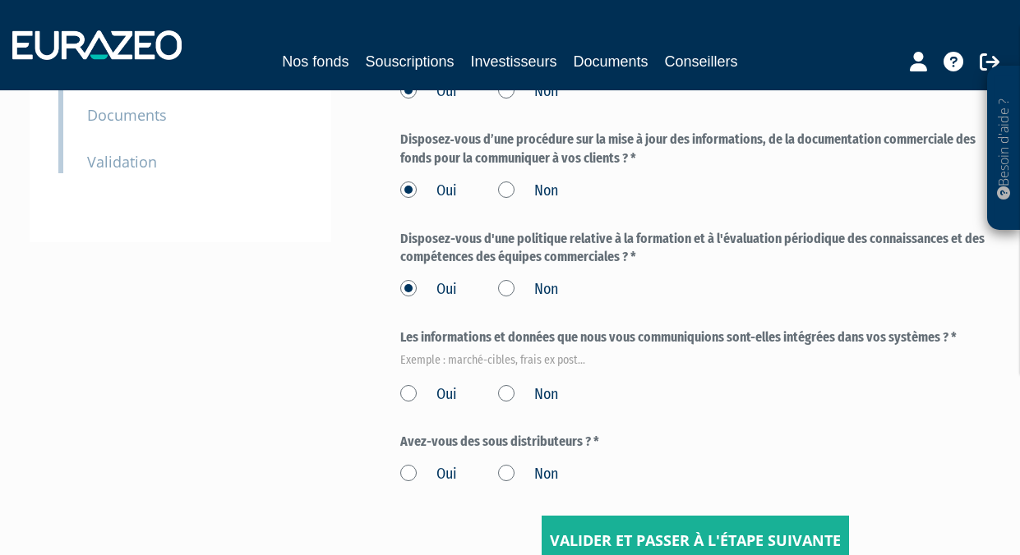
scroll to position [496, 0]
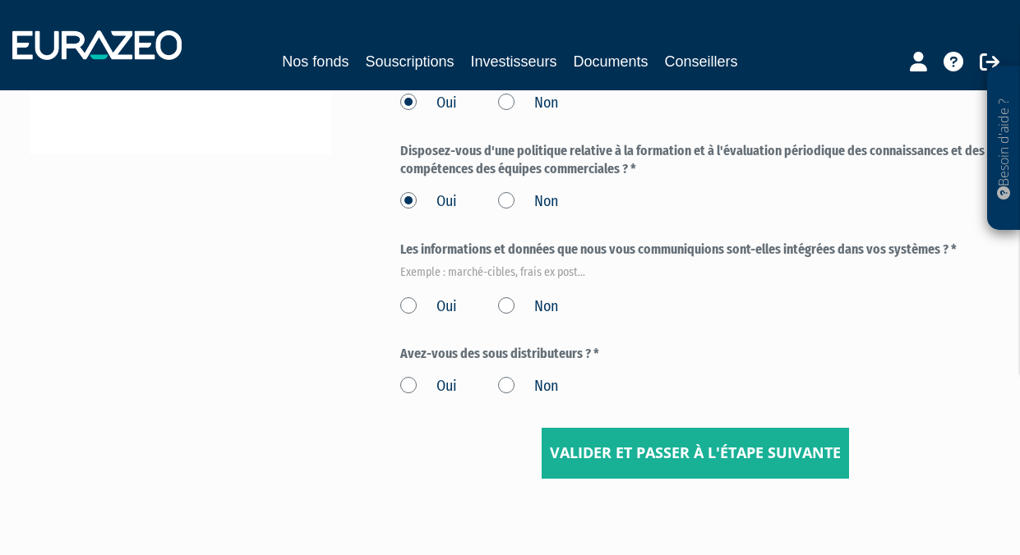
click at [400, 302] on label "Oui" at bounding box center [428, 307] width 57 height 21
click at [0, 0] on input "Oui" at bounding box center [0, 0] width 0 height 0
click at [412, 385] on label "Oui" at bounding box center [428, 386] width 57 height 21
click at [0, 0] on input "Oui" at bounding box center [0, 0] width 0 height 0
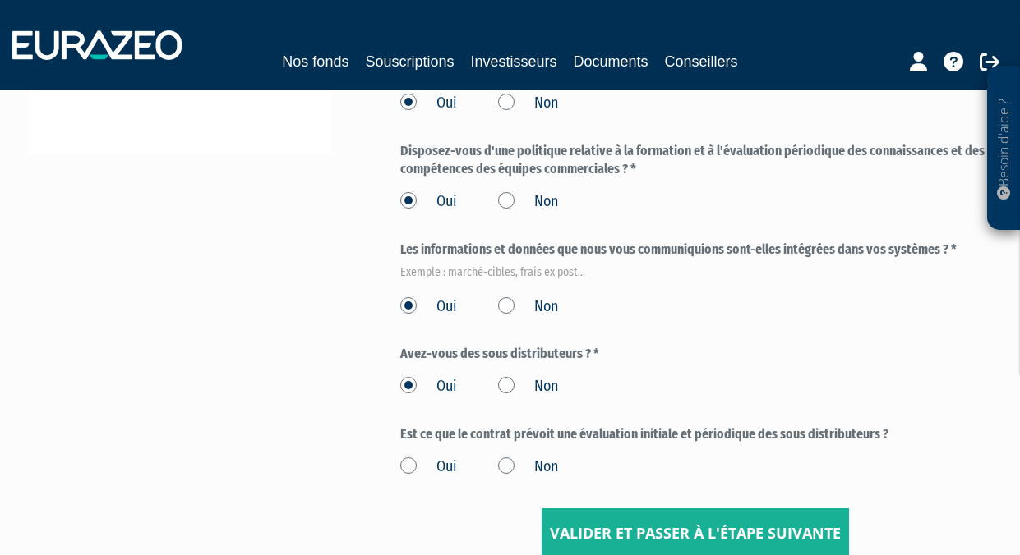
click at [510, 389] on label "Non" at bounding box center [528, 386] width 60 height 21
click at [0, 0] on input "Non" at bounding box center [0, 0] width 0 height 0
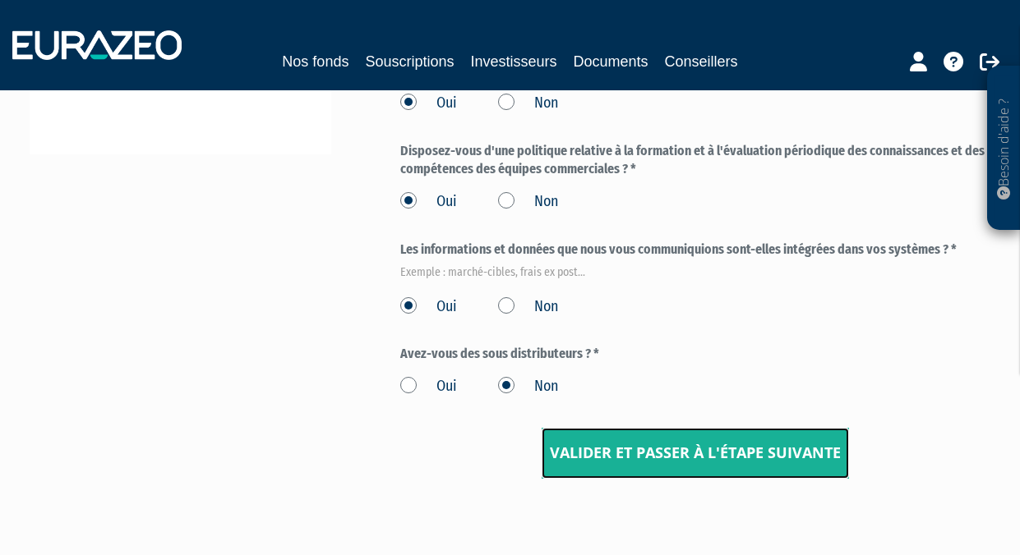
click at [617, 445] on input "Valider et passer à l'étape suivante" at bounding box center [694, 453] width 307 height 51
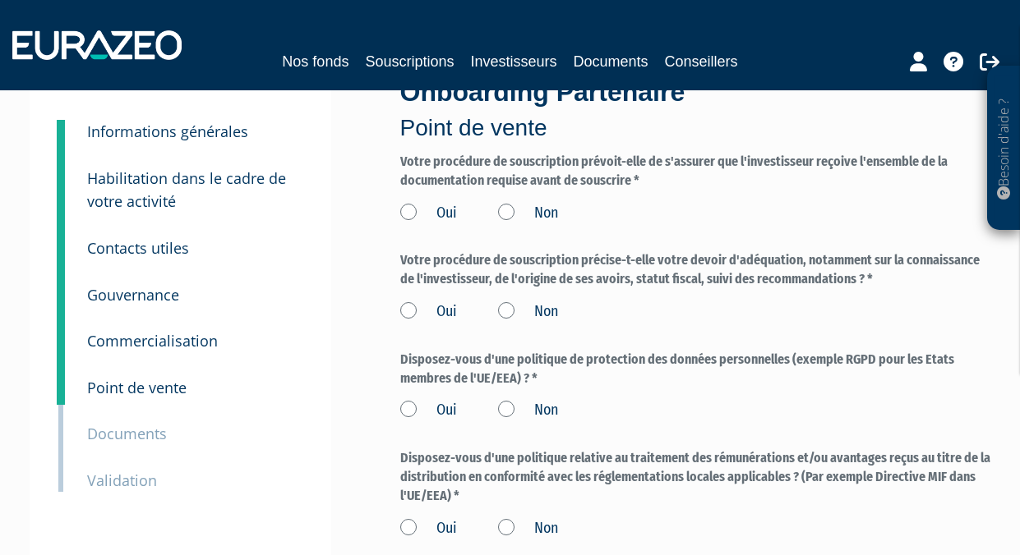
scroll to position [68, 0]
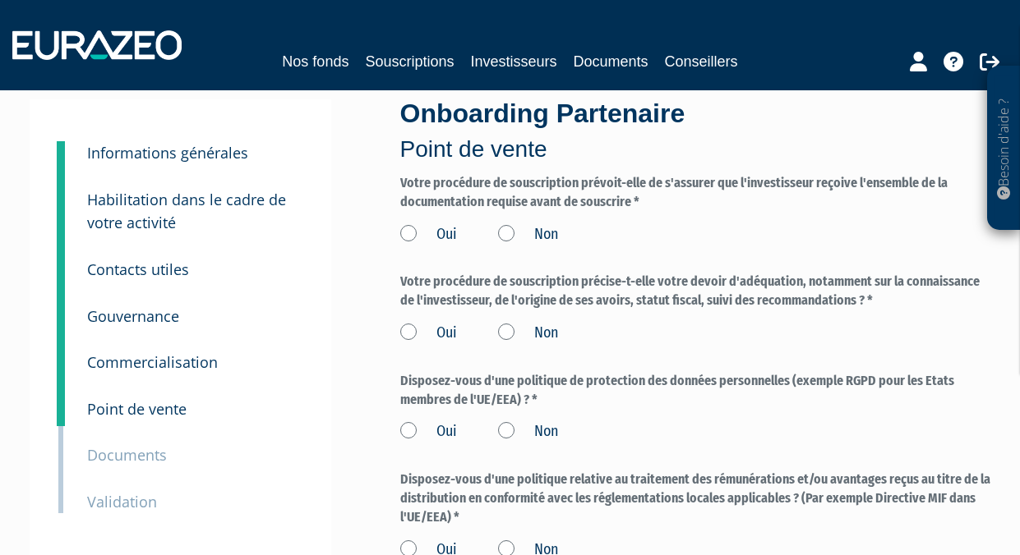
click at [410, 241] on label "Oui" at bounding box center [428, 234] width 57 height 21
click at [0, 0] on input "Oui" at bounding box center [0, 0] width 0 height 0
click at [408, 347] on form "Votre procédure de souscription prévoit-elle de s'assurer que l'investisseur re…" at bounding box center [695, 457] width 591 height 567
click at [414, 338] on label "Oui" at bounding box center [428, 333] width 57 height 21
click at [0, 0] on input "Oui" at bounding box center [0, 0] width 0 height 0
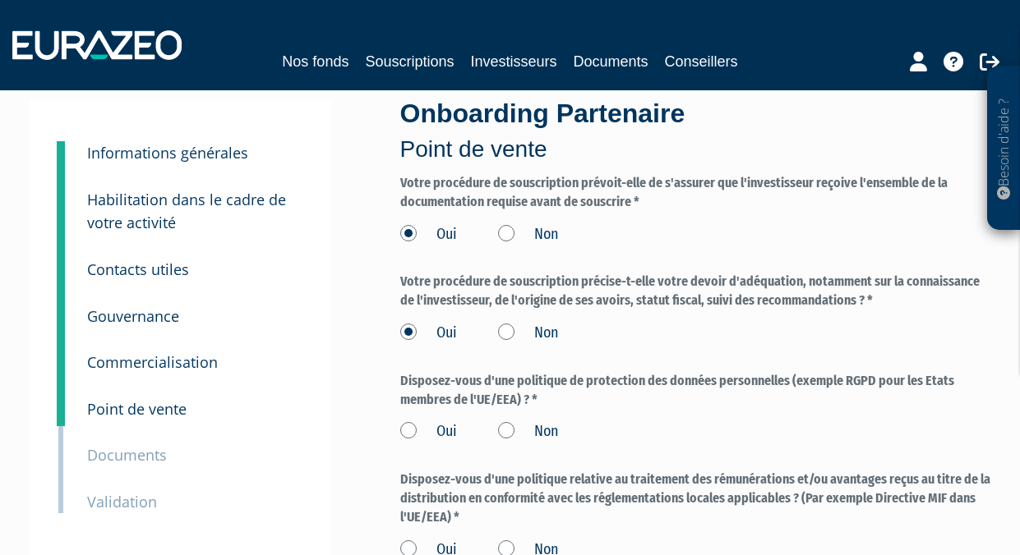
click at [409, 420] on div "Oui Non" at bounding box center [695, 429] width 591 height 27
click at [409, 422] on label "Oui" at bounding box center [428, 432] width 57 height 21
click at [0, 0] on input "Oui" at bounding box center [0, 0] width 0 height 0
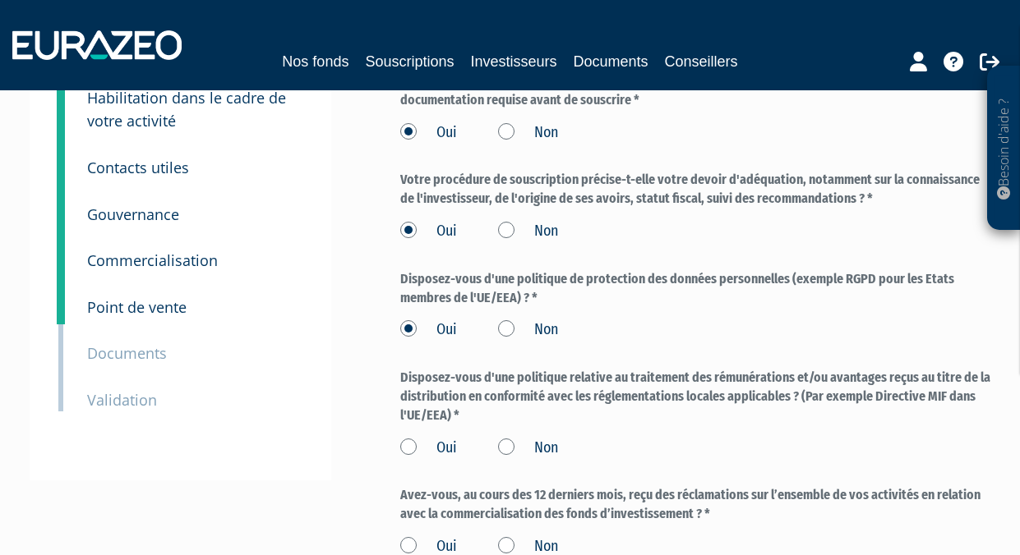
scroll to position [180, 0]
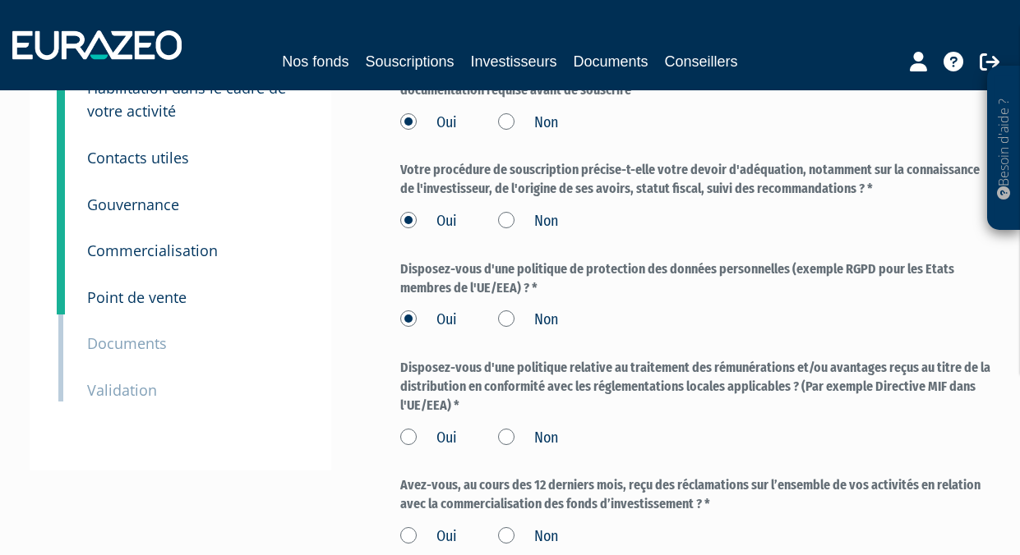
click at [410, 436] on label "Oui" at bounding box center [428, 438] width 57 height 21
click at [0, 0] on input "Oui" at bounding box center [0, 0] width 0 height 0
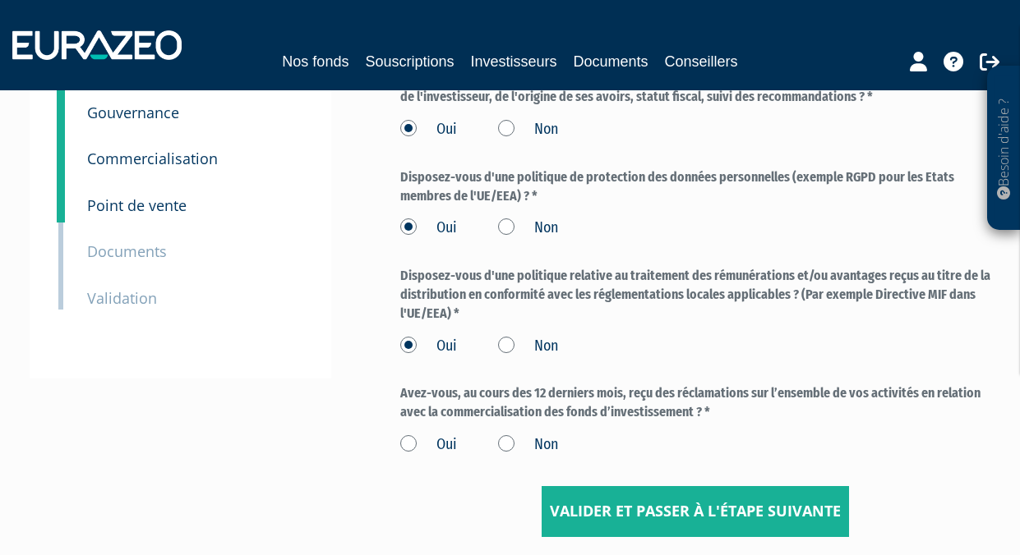
scroll to position [359, 0]
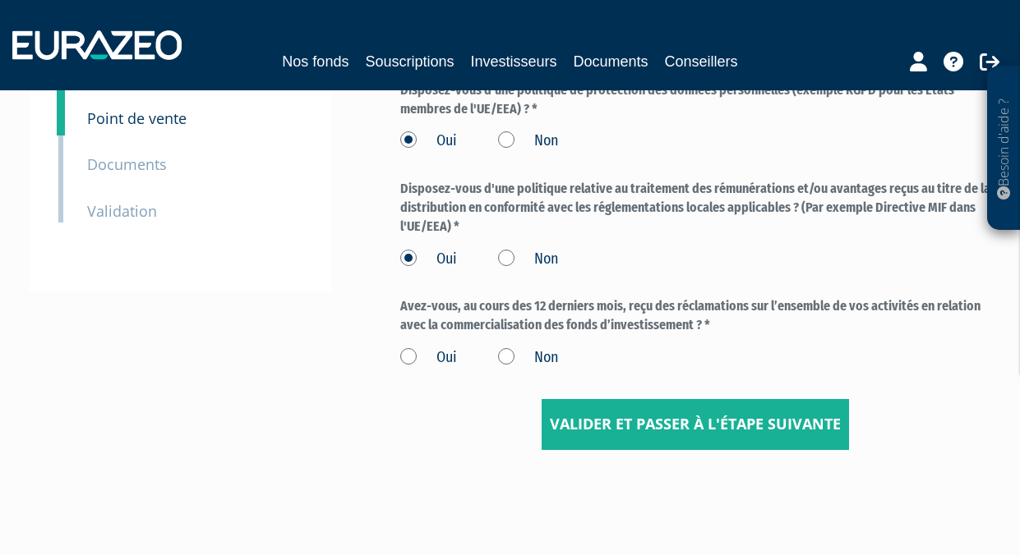
click at [514, 359] on label "Non" at bounding box center [528, 358] width 60 height 21
click at [0, 0] on input "Non" at bounding box center [0, 0] width 0 height 0
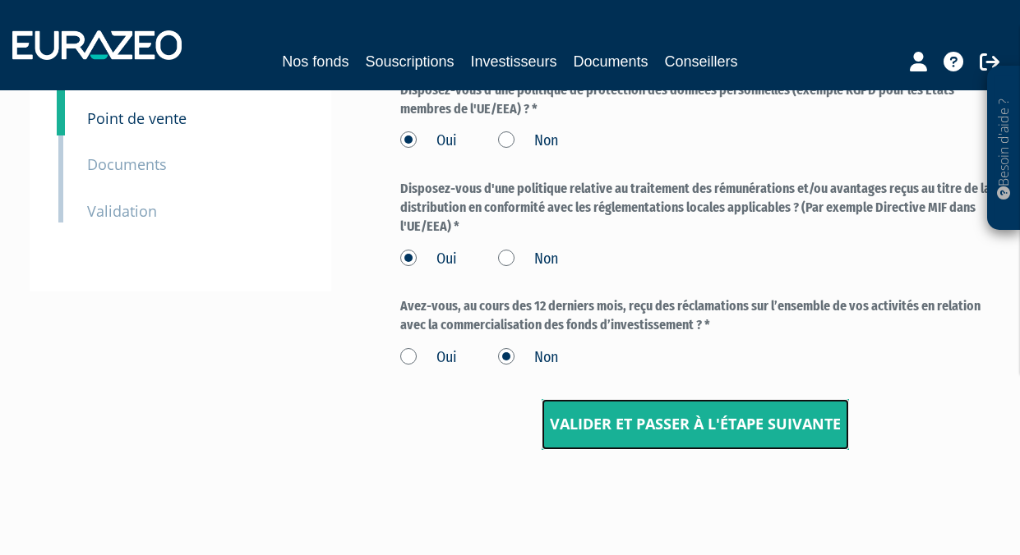
click at [664, 417] on input "Valider et passer à l'étape suivante" at bounding box center [694, 424] width 307 height 51
